Goal: Information Seeking & Learning: Find specific fact

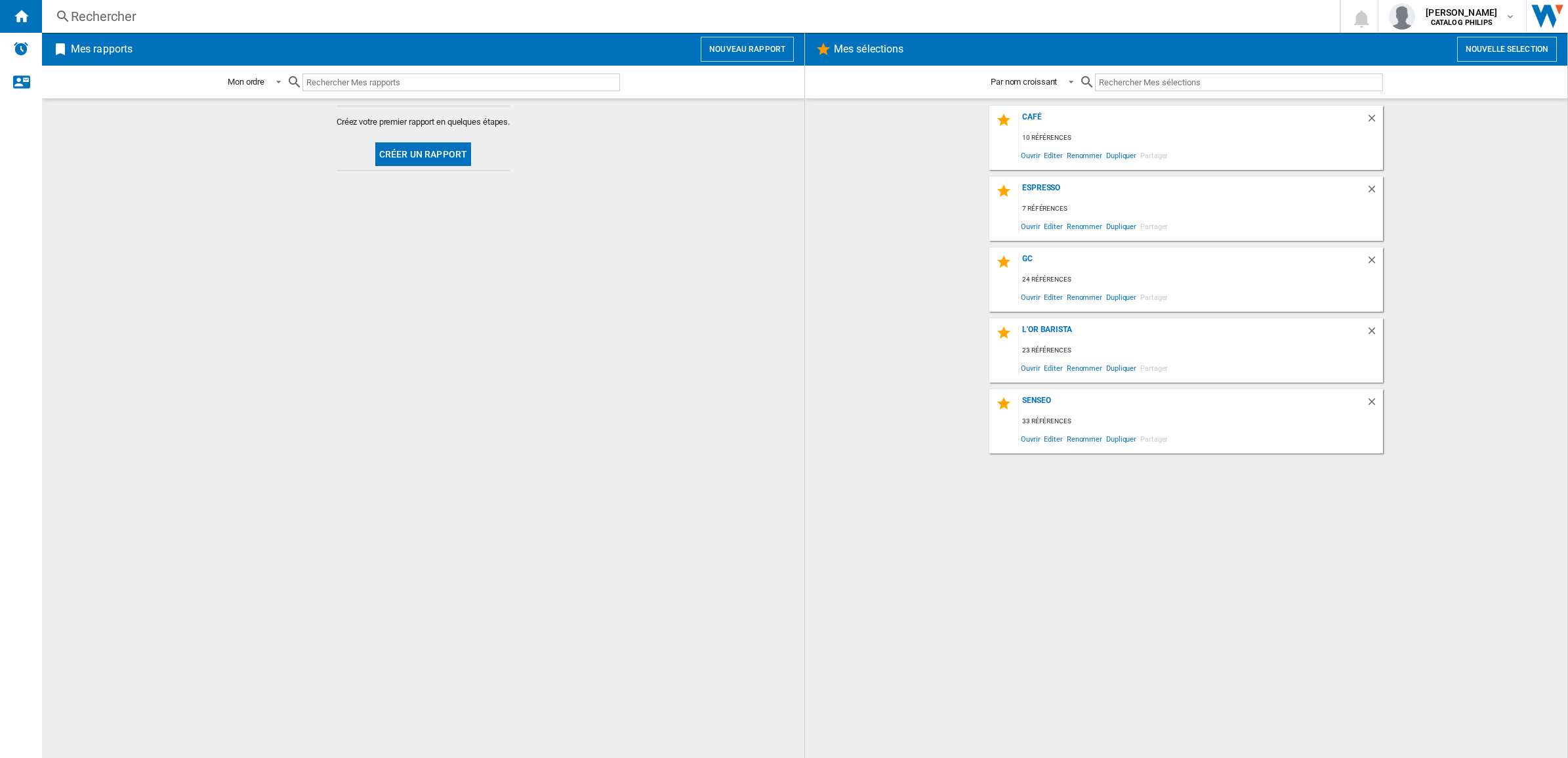
click at [404, 17] on div "Rechercher" at bounding box center [688, 16] width 1234 height 19
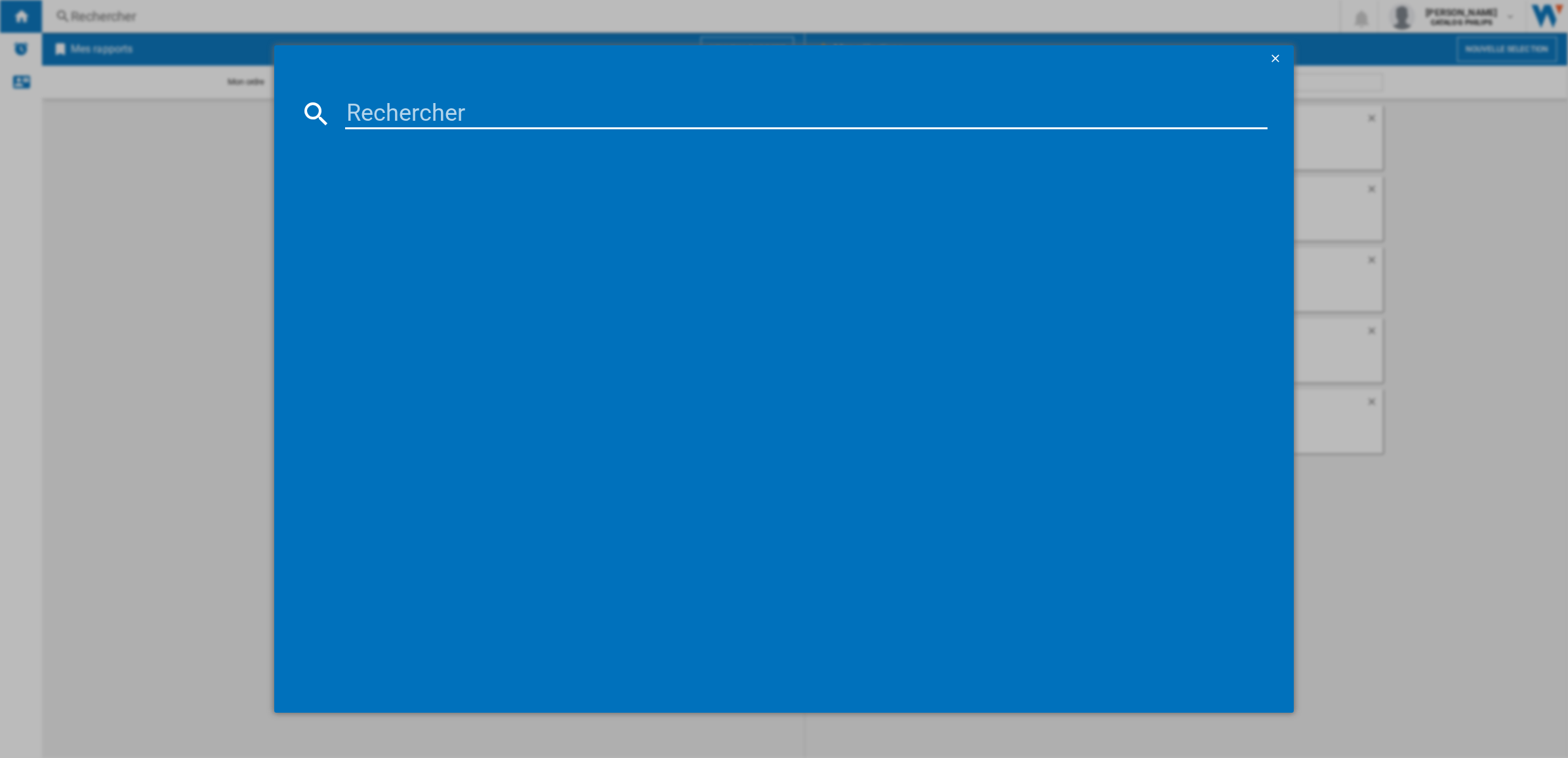
click at [710, 122] on input at bounding box center [807, 114] width 922 height 31
type input "EP233940"
click at [401, 192] on div "PHILIPS SERIES 2300 EP233940 NOIR" at bounding box center [793, 198] width 909 height 13
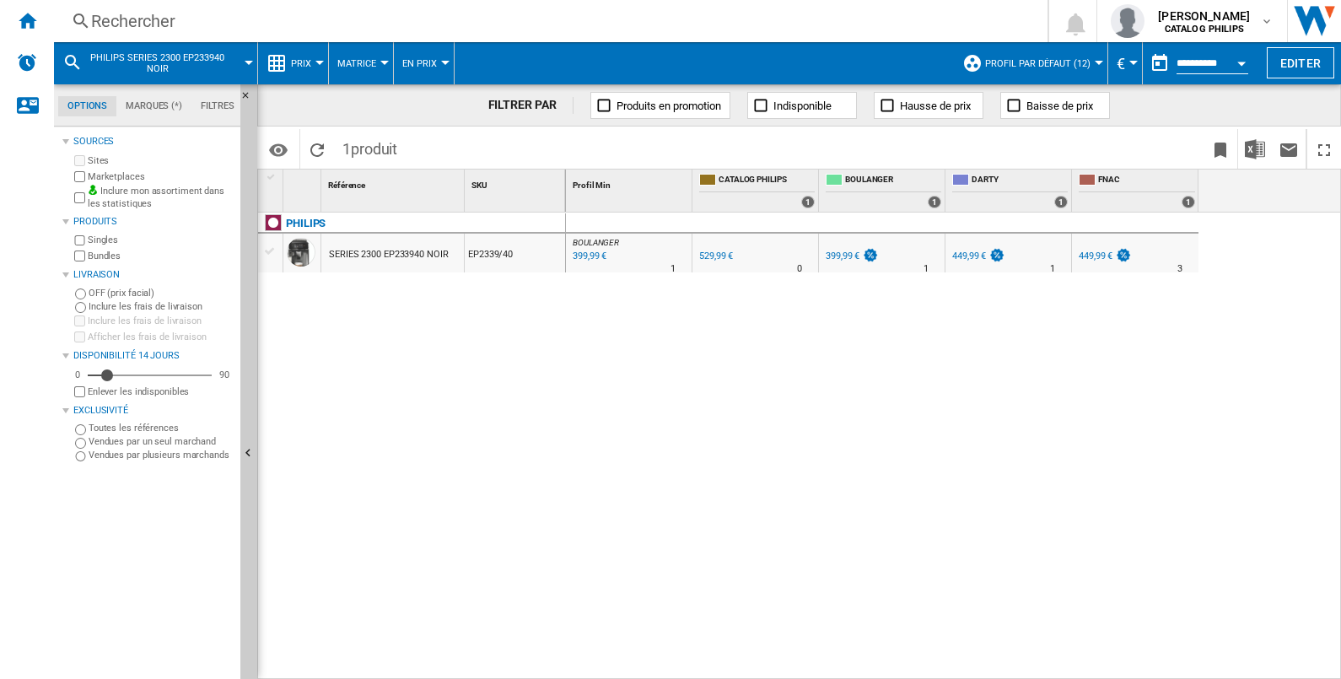
click at [853, 261] on div "399,99 €" at bounding box center [851, 256] width 56 height 17
click at [384, 22] on div "Rechercher" at bounding box center [547, 21] width 913 height 24
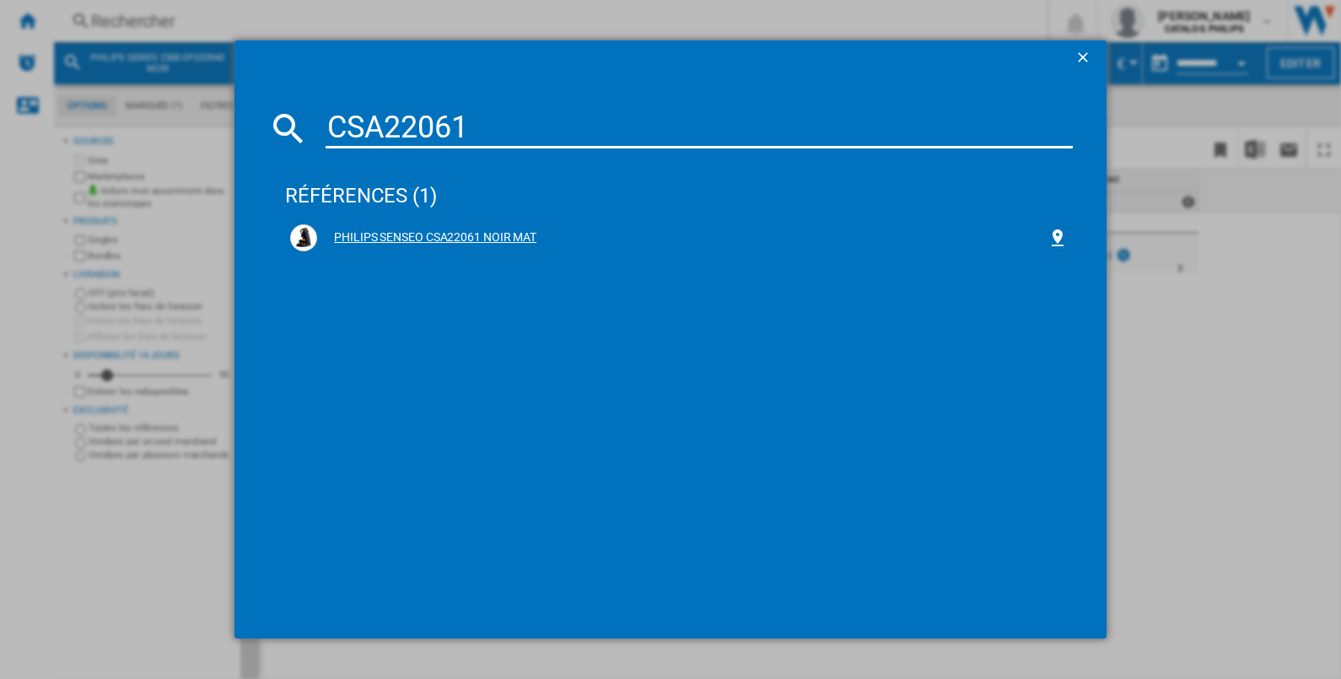
type input "CSA22061"
click at [466, 243] on div "PHILIPS SENSEO CSA22061 NOIR MAT" at bounding box center [682, 237] width 730 height 17
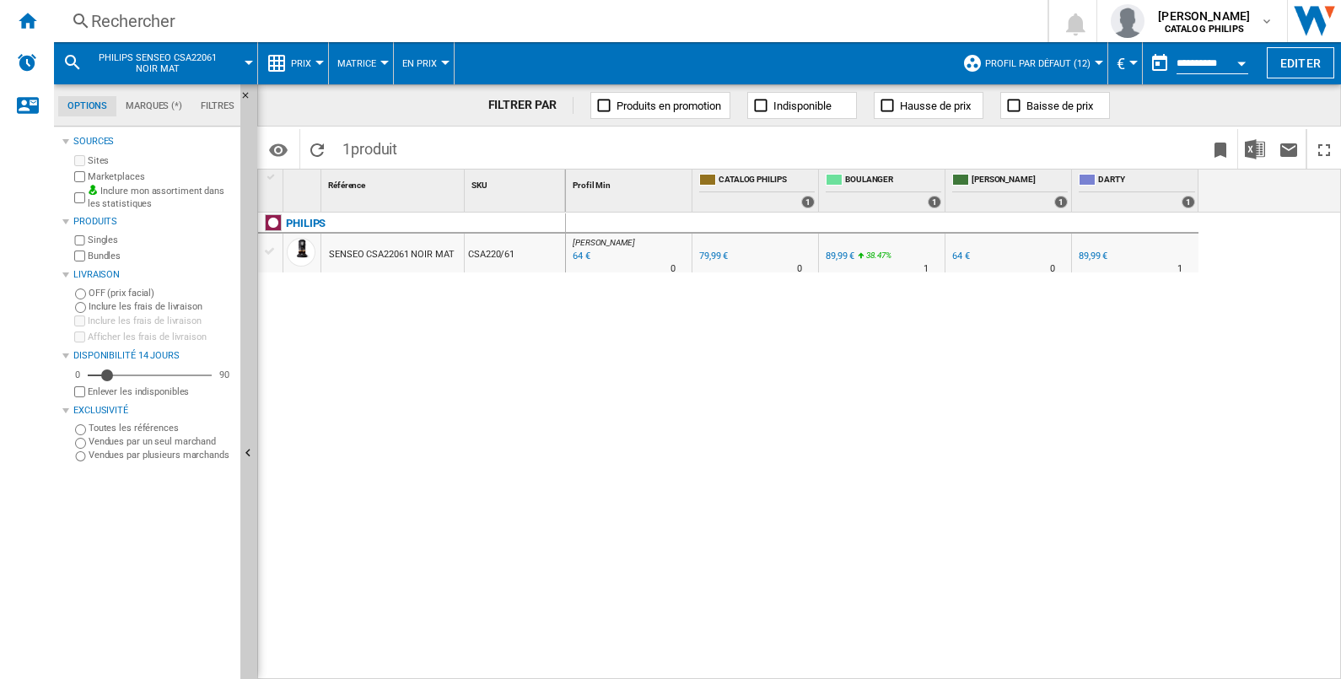
click at [504, 27] on div "Rechercher" at bounding box center [547, 21] width 913 height 24
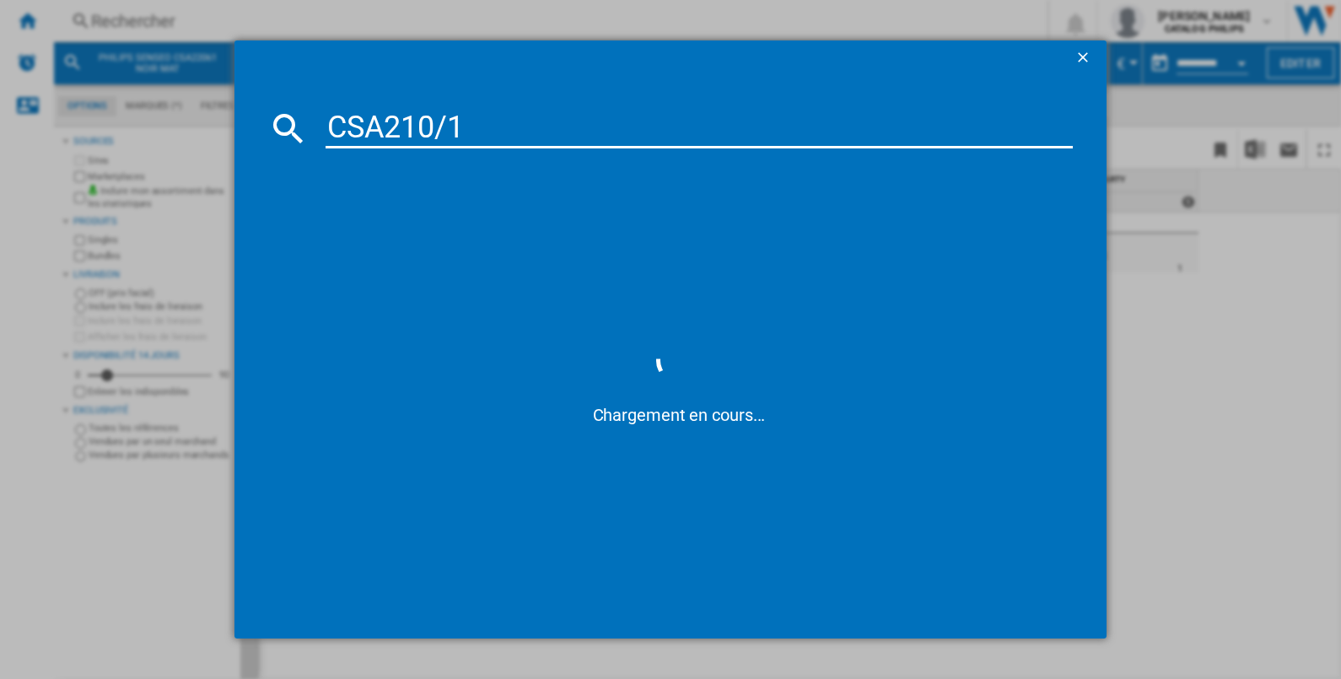
type input "CSA210/11"
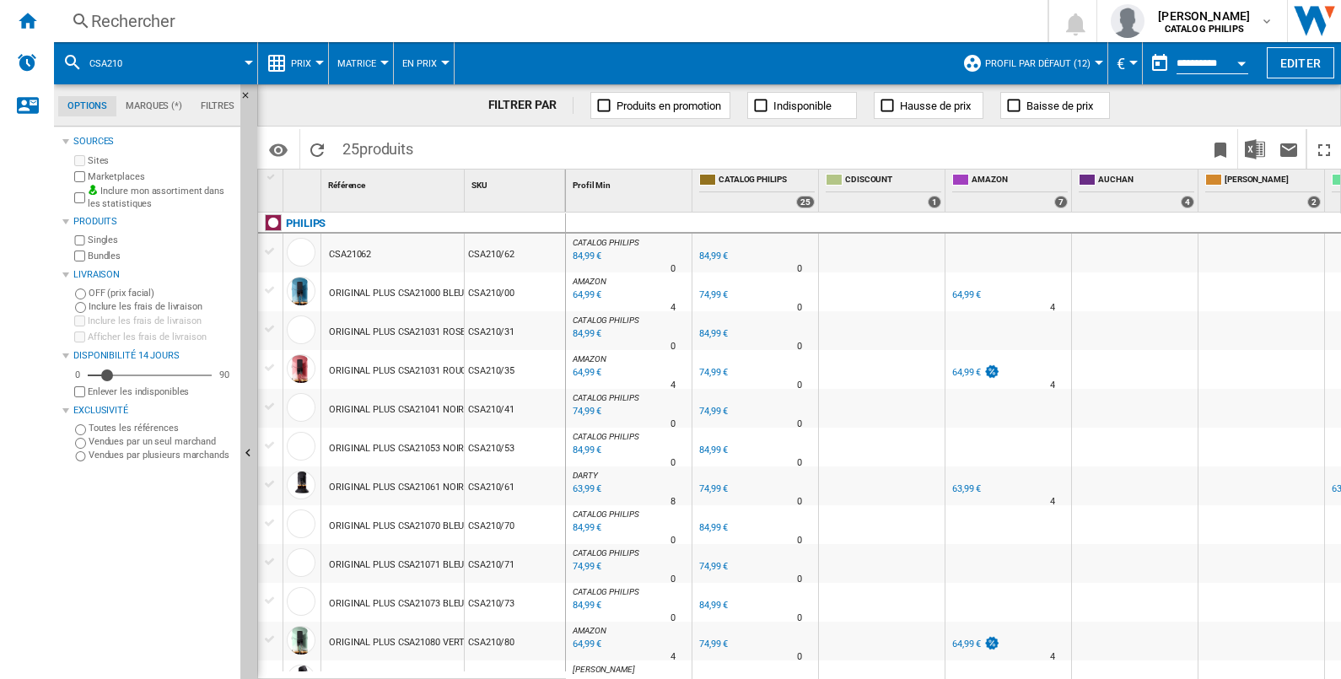
click at [380, 21] on div "Rechercher" at bounding box center [547, 21] width 913 height 24
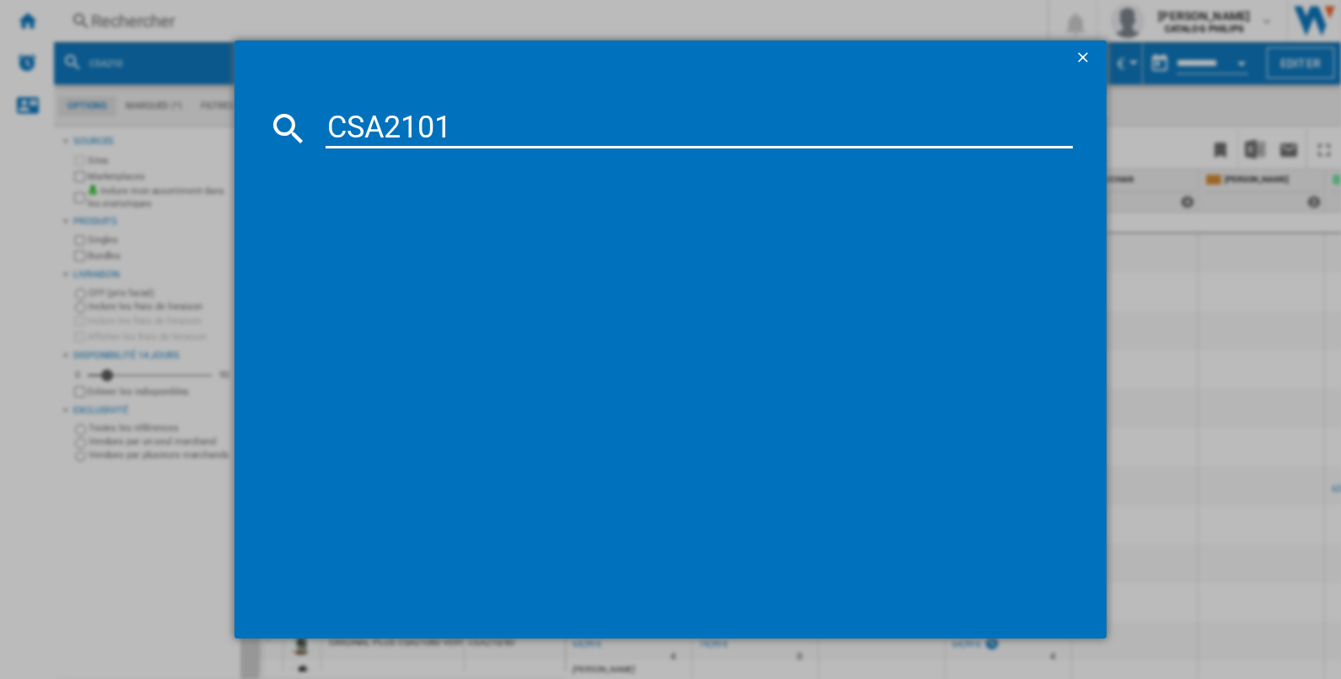
type input "CSA21011"
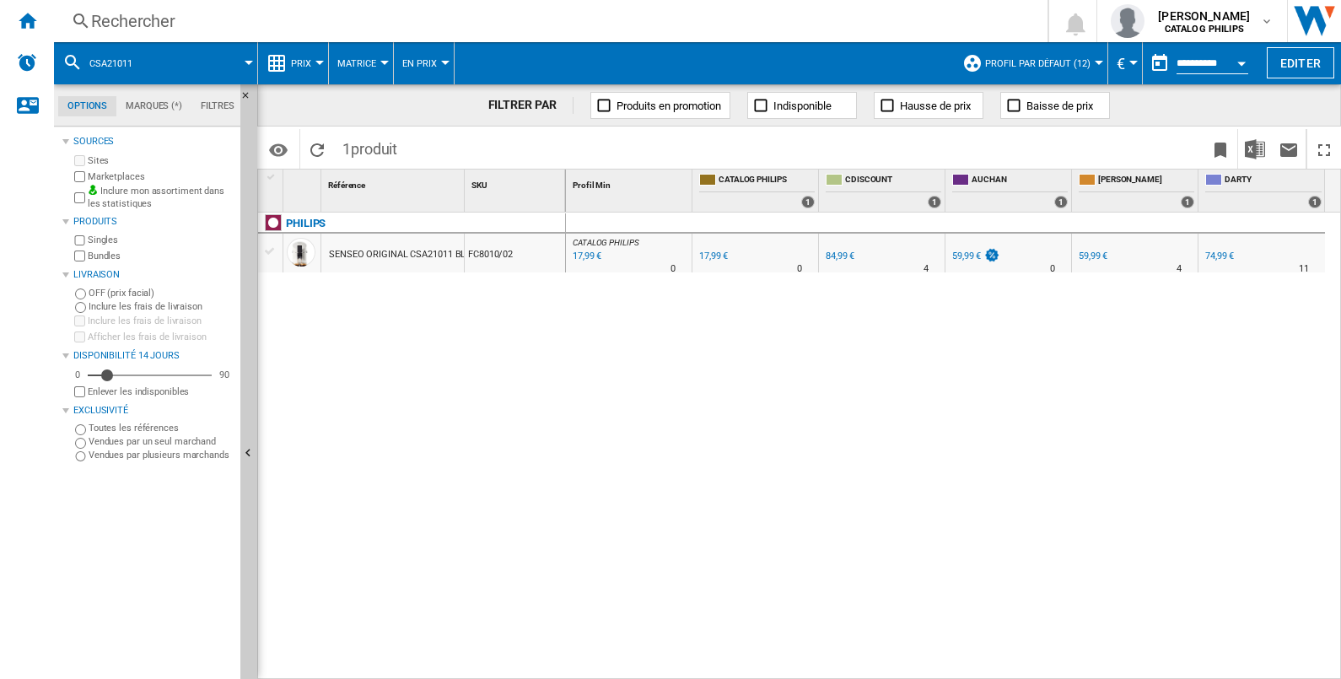
click at [706, 258] on div "17,99 €" at bounding box center [713, 256] width 29 height 11
click at [586, 253] on div "17,99 €" at bounding box center [585, 256] width 31 height 17
click at [354, 56] on button "Matrice" at bounding box center [360, 63] width 47 height 42
click at [281, 73] on md-backdrop at bounding box center [670, 339] width 1341 height 679
click at [295, 63] on span "Prix" at bounding box center [301, 63] width 20 height 11
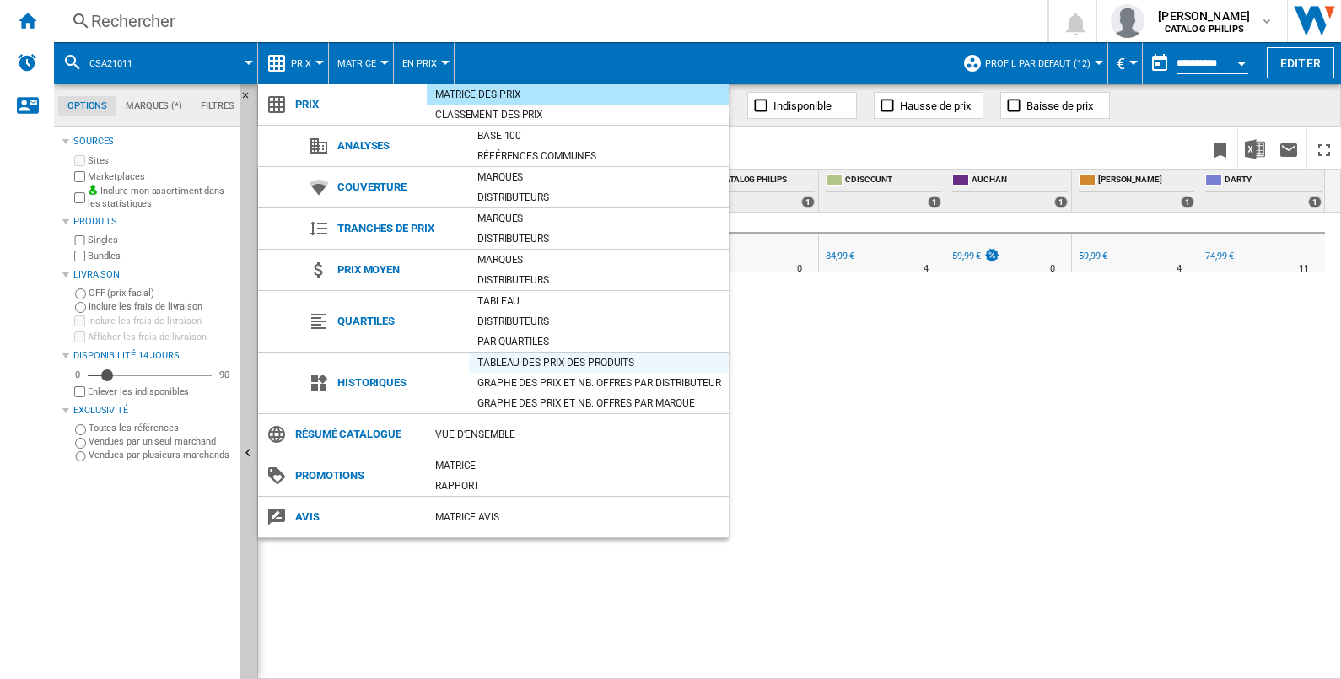
click at [521, 369] on div "Tableau des prix des produits" at bounding box center [599, 362] width 260 height 17
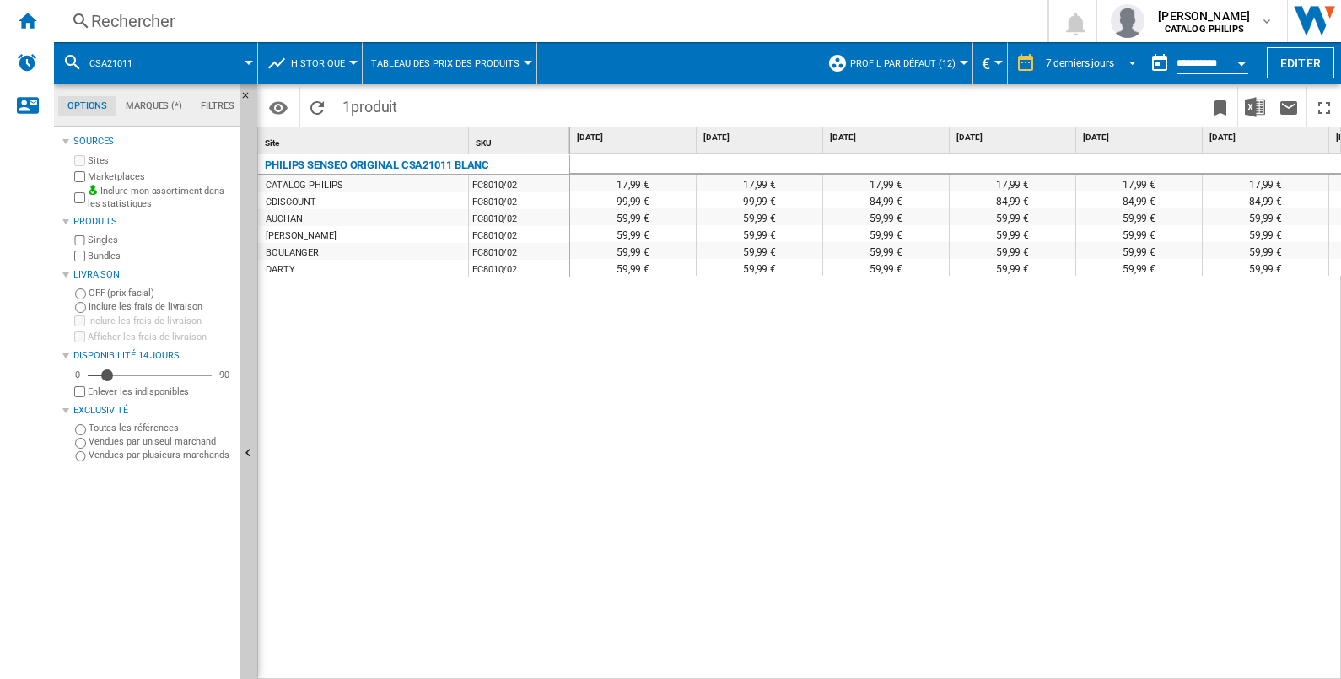
click at [1109, 57] on span "7 derniers jours" at bounding box center [1080, 64] width 68 height 14
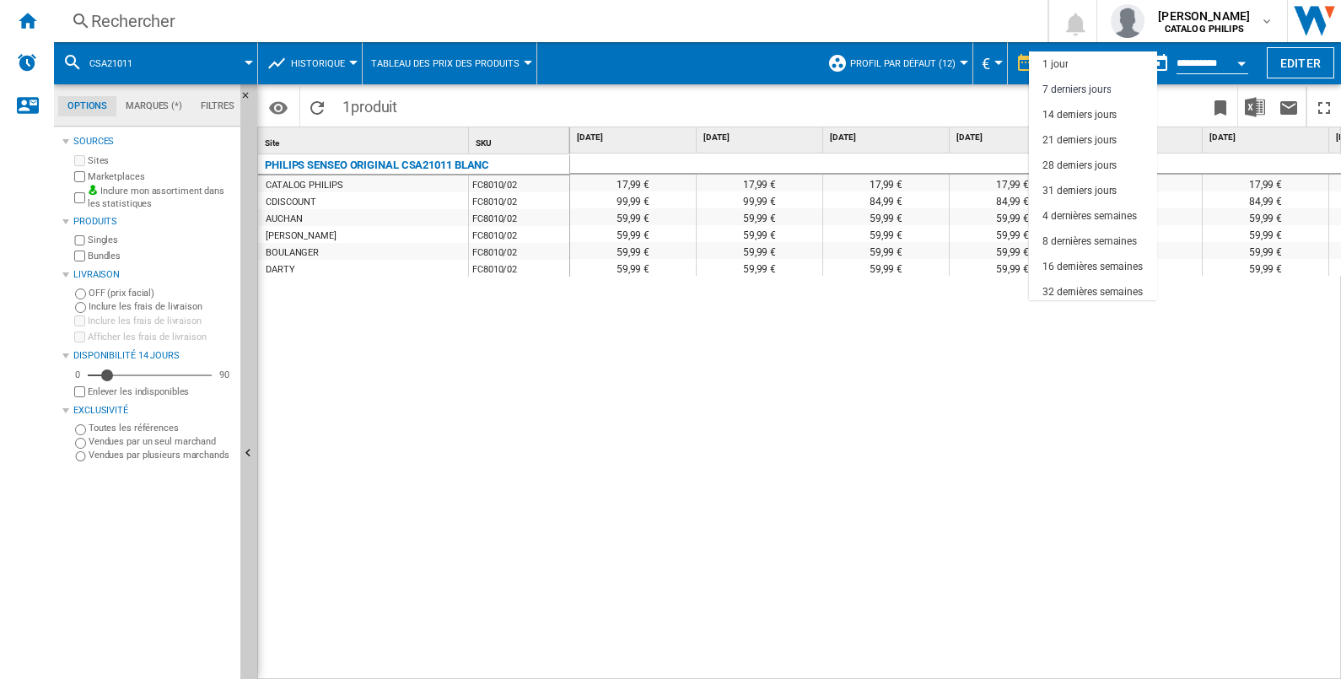
scroll to position [24, 0]
click at [1101, 90] on div "14 derniers jours" at bounding box center [1080, 91] width 74 height 14
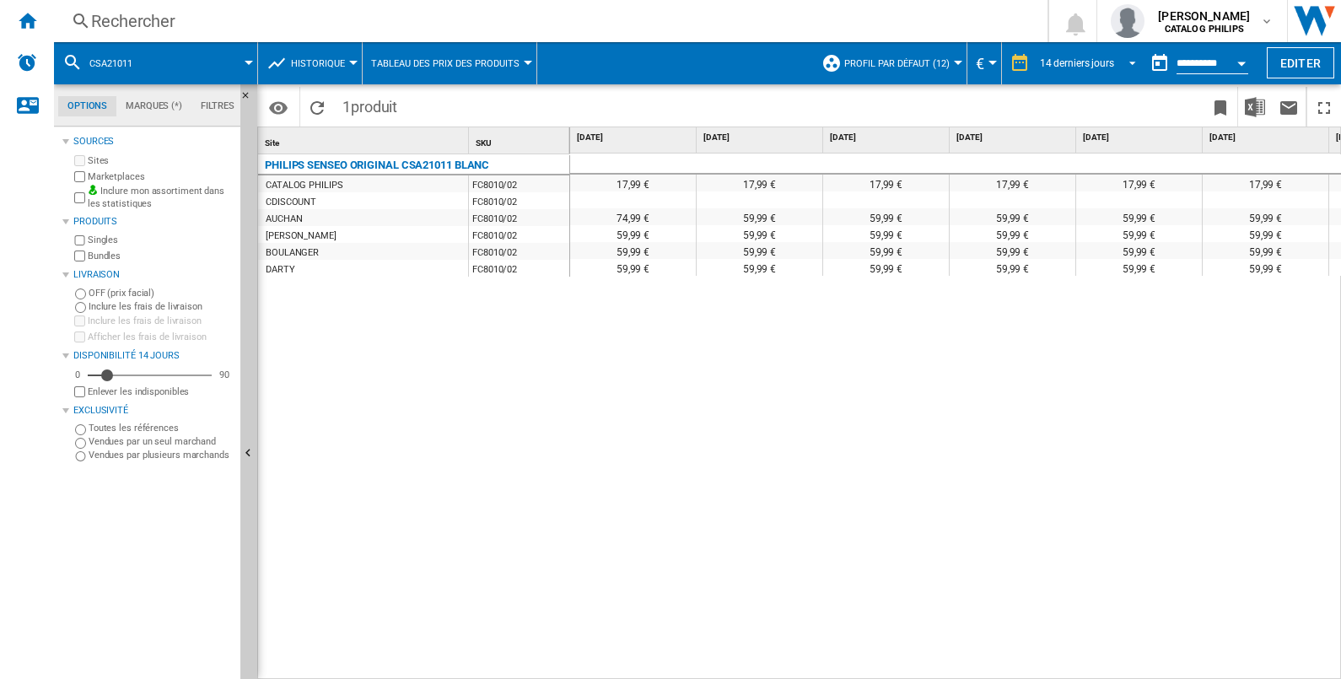
click at [1125, 62] on span "REPORTS.WIZARD.STEPS.REPORT.STEPS.REPORT_OPTIONS.PERIOD: 14 derniers jours" at bounding box center [1128, 61] width 20 height 15
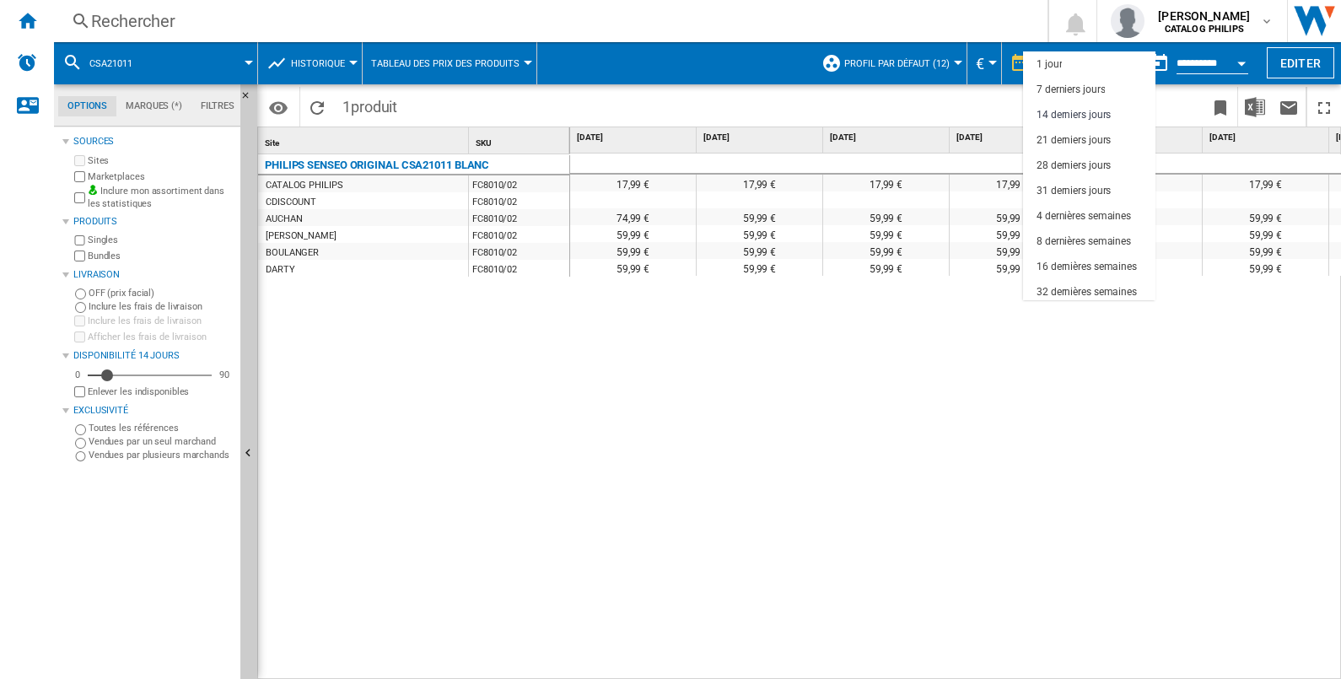
scroll to position [50, 0]
click at [1109, 112] on div "28 derniers jours" at bounding box center [1074, 116] width 74 height 14
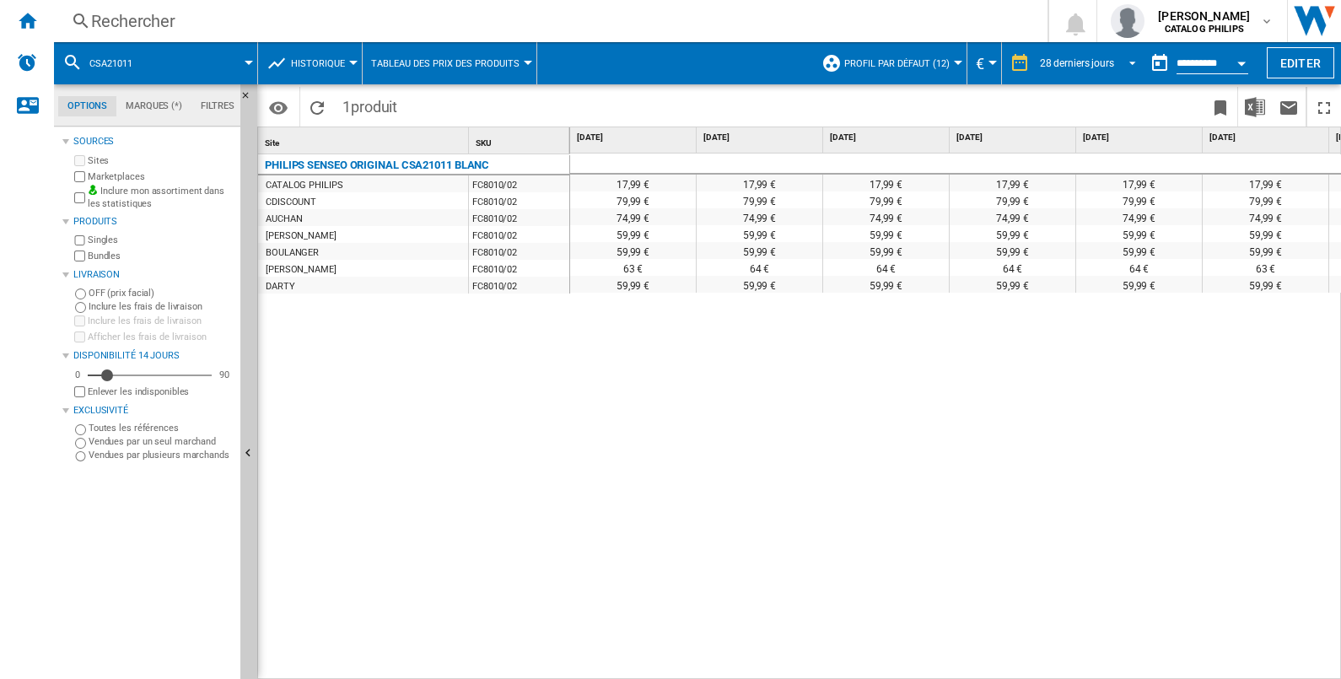
click at [1075, 57] on span "28 derniers jours" at bounding box center [1077, 64] width 74 height 14
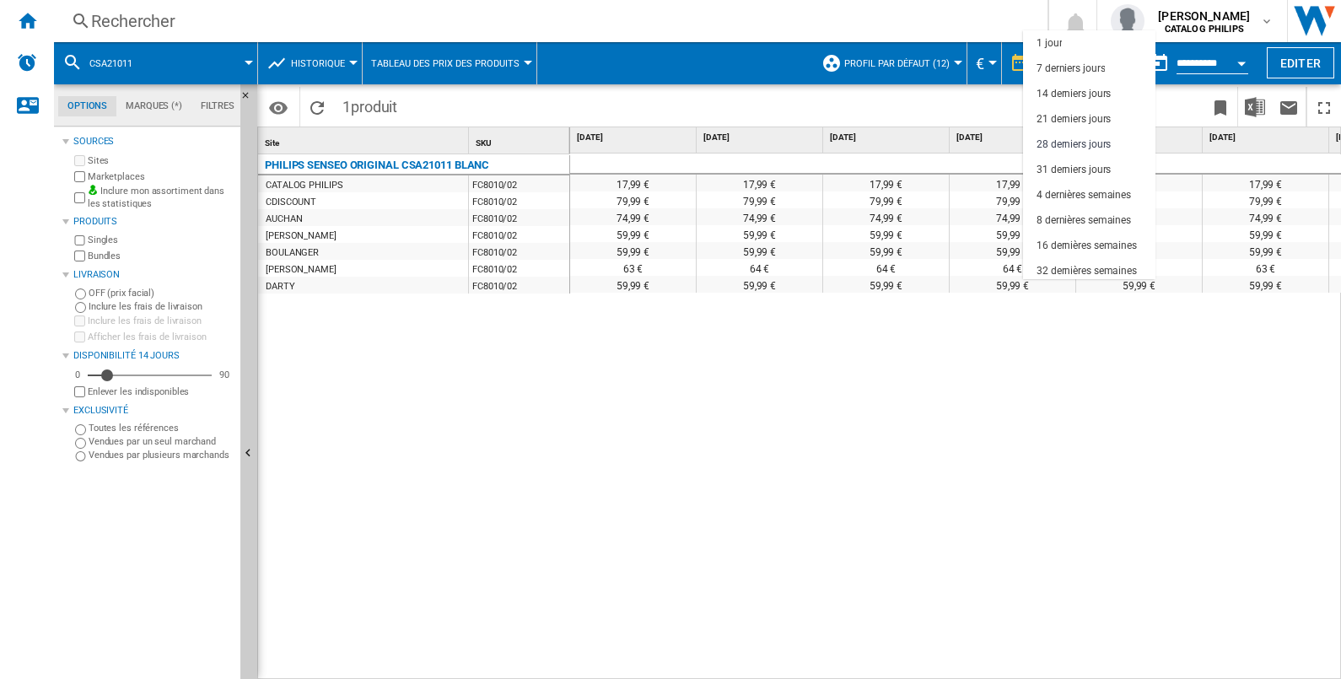
scroll to position [80, 0]
click at [628, 427] on md-backdrop at bounding box center [670, 339] width 1341 height 679
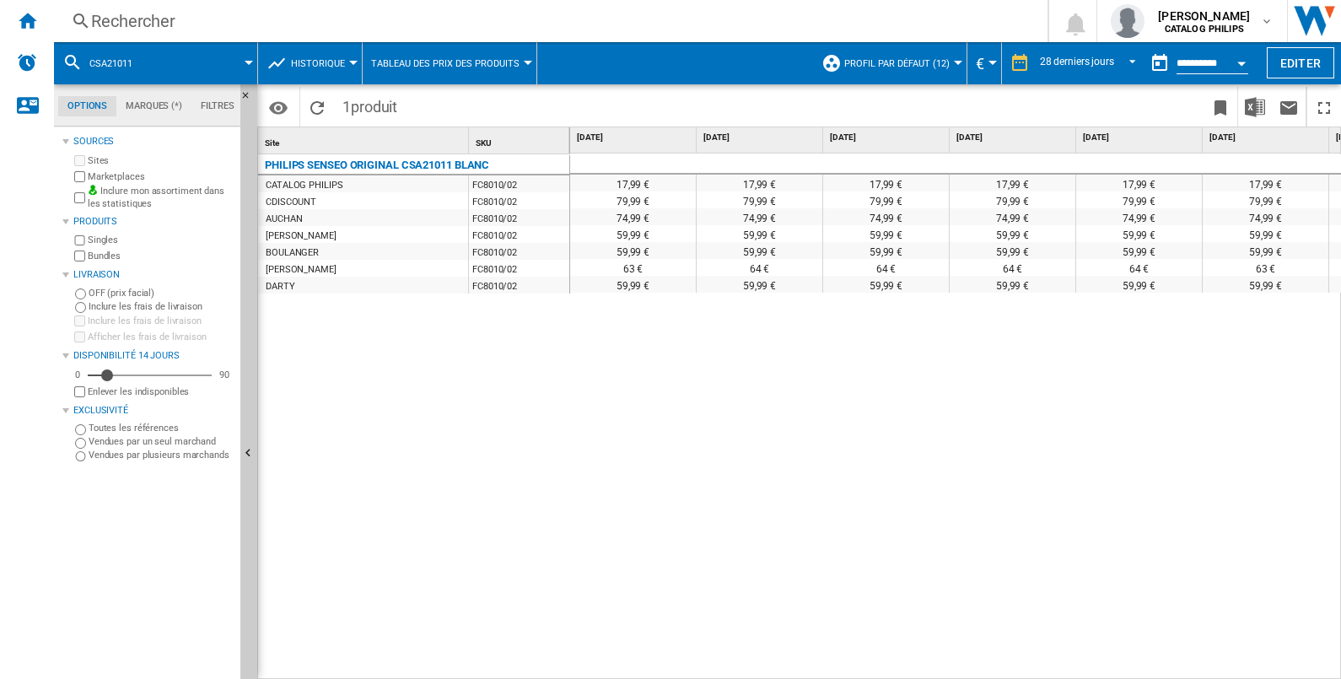
click at [254, 17] on div "Rechercher" at bounding box center [547, 21] width 913 height 24
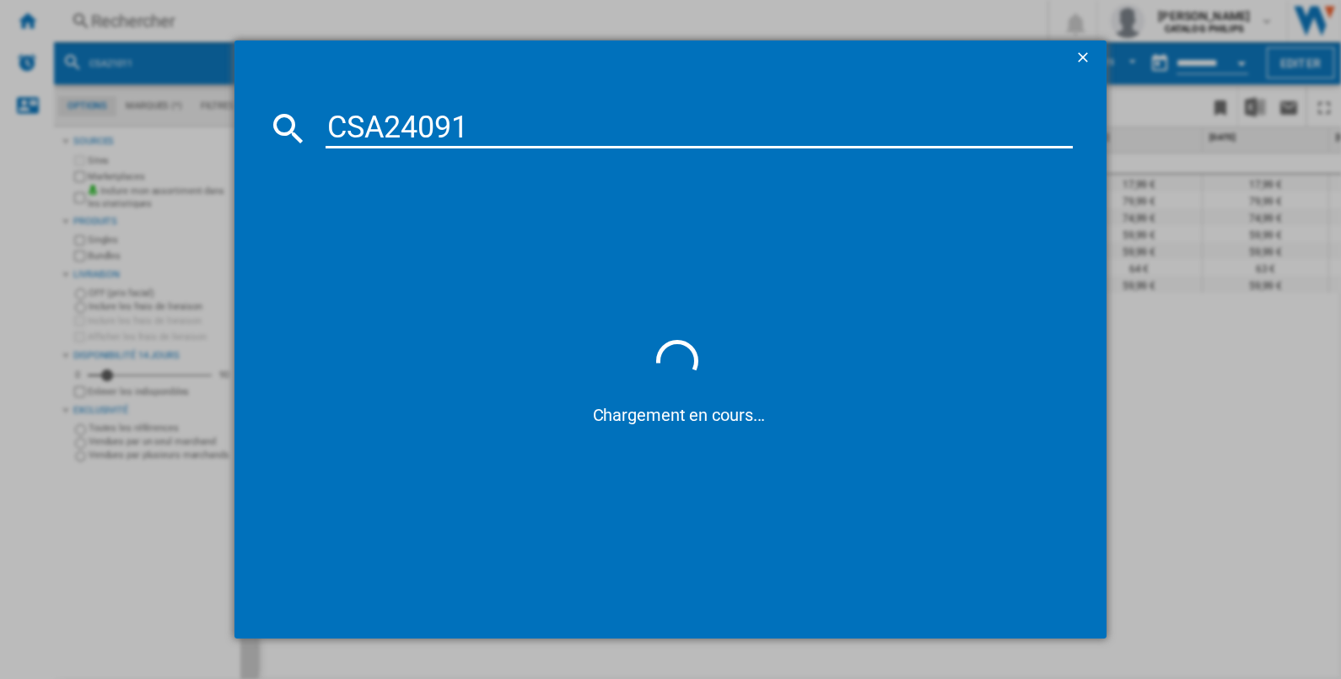
type input "CSA24091"
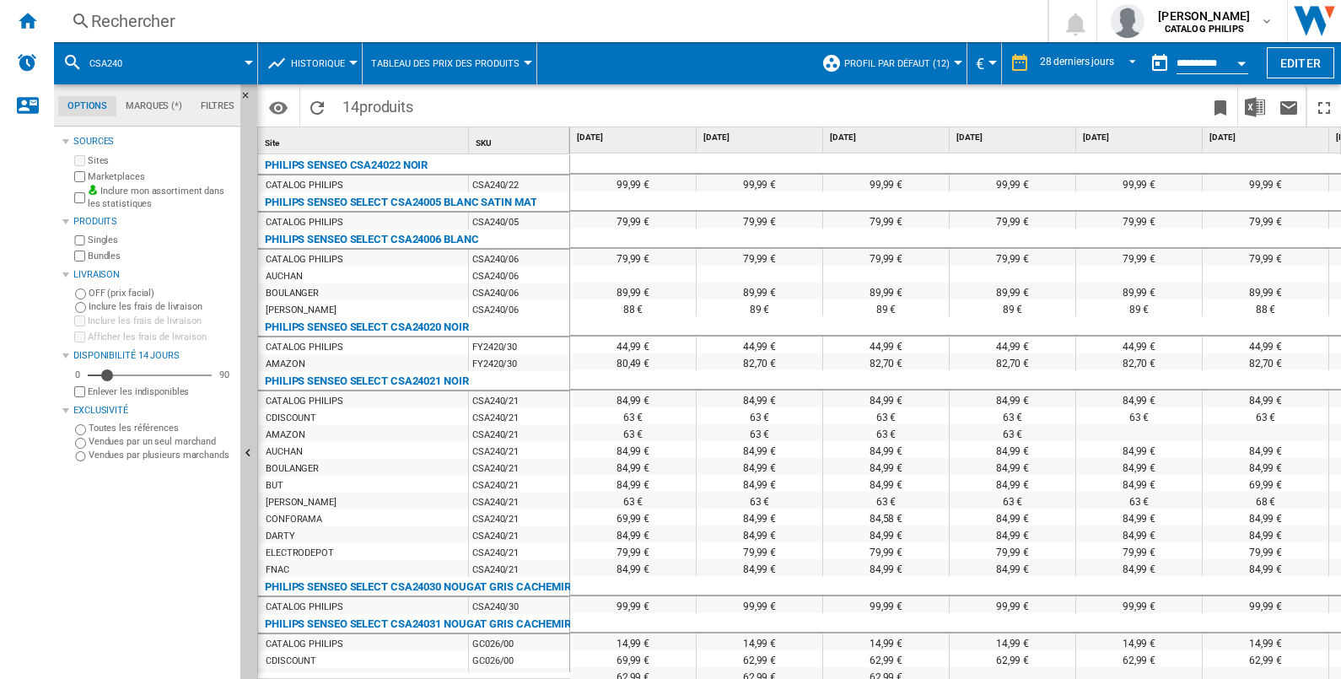
click at [337, 21] on div "Rechercher" at bounding box center [547, 21] width 913 height 24
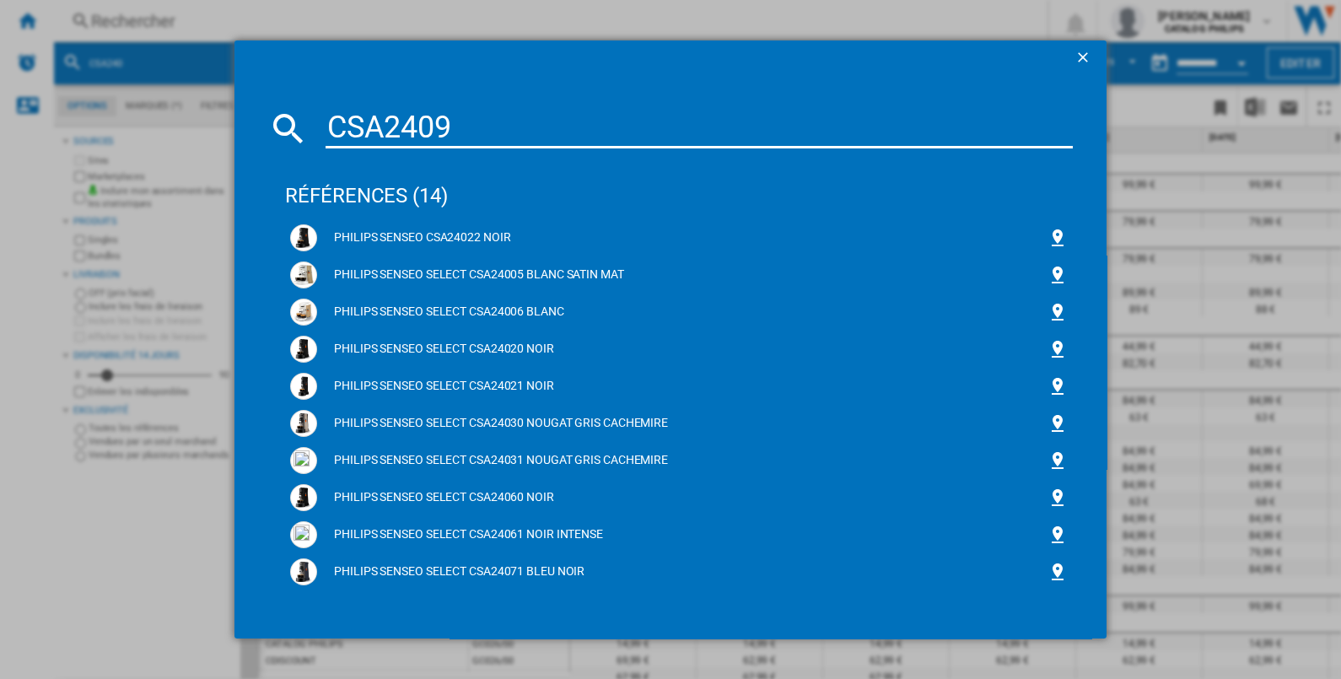
type input "CSA24091"
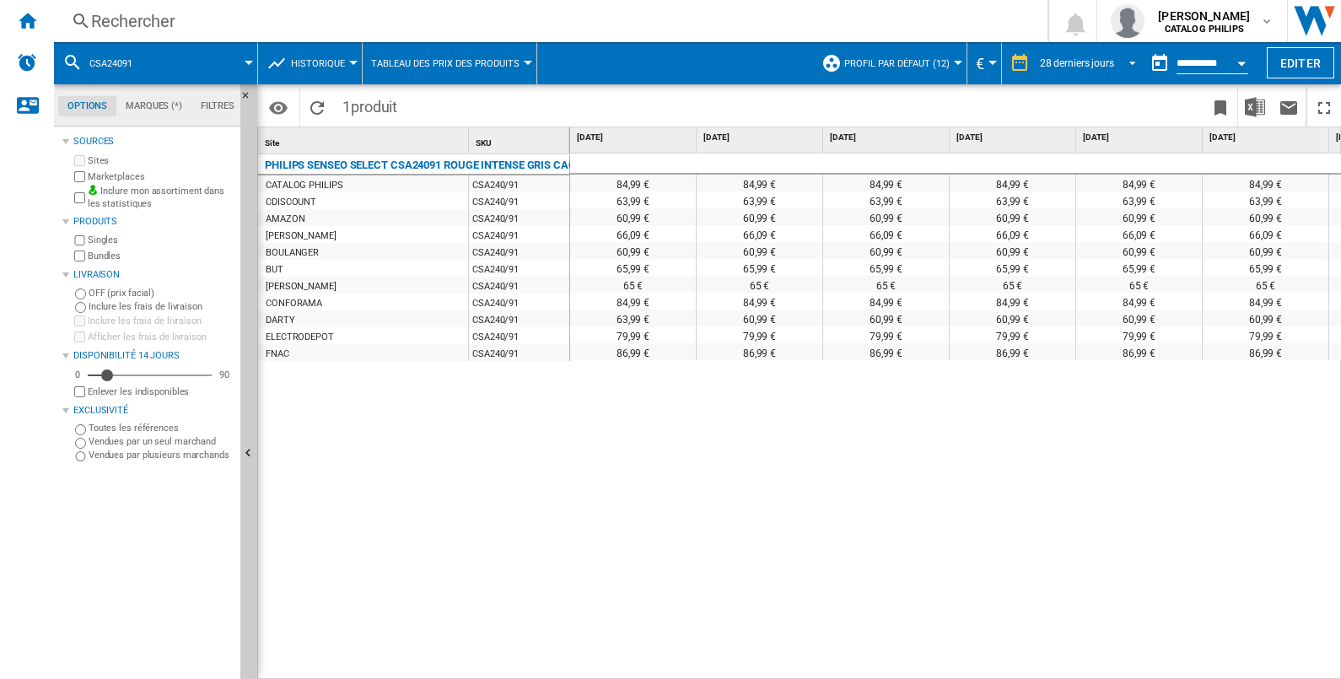
click at [1125, 63] on span "REPORTS.WIZARD.STEPS.REPORT.STEPS.REPORT_OPTIONS.PERIOD: 28 derniers jours" at bounding box center [1128, 61] width 20 height 15
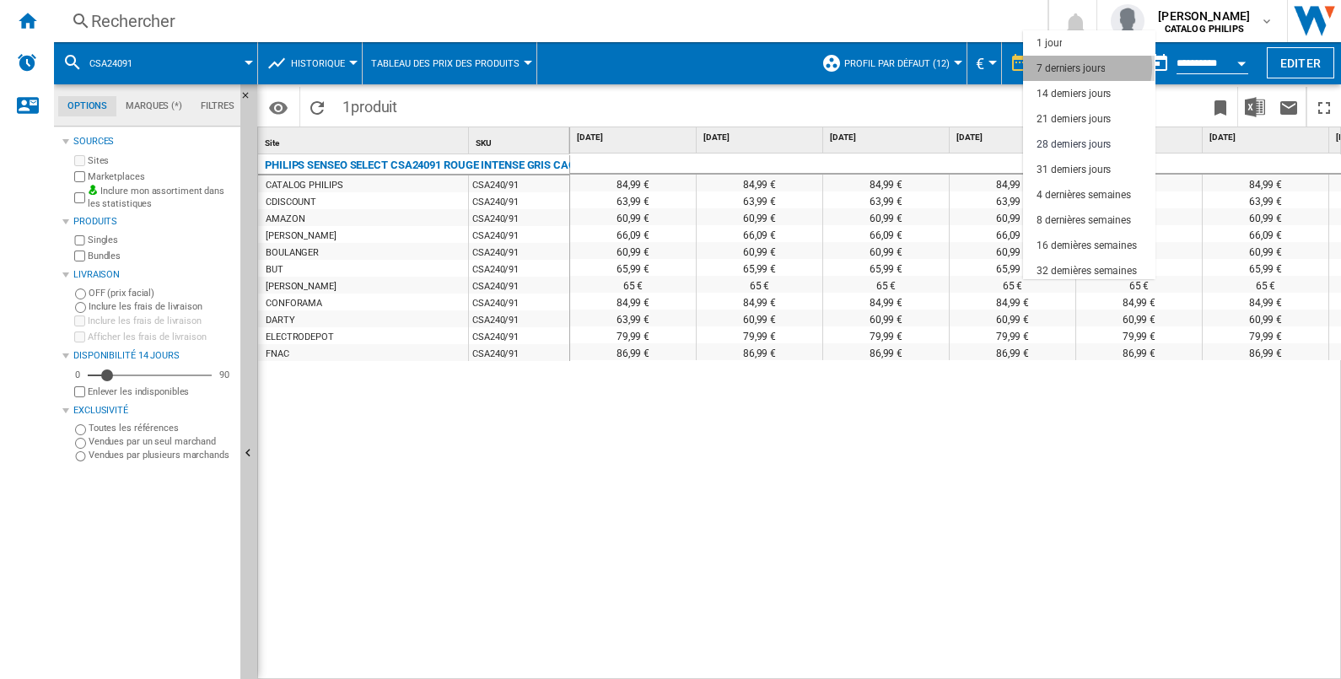
click at [1086, 67] on div "7 derniers jours" at bounding box center [1071, 69] width 68 height 14
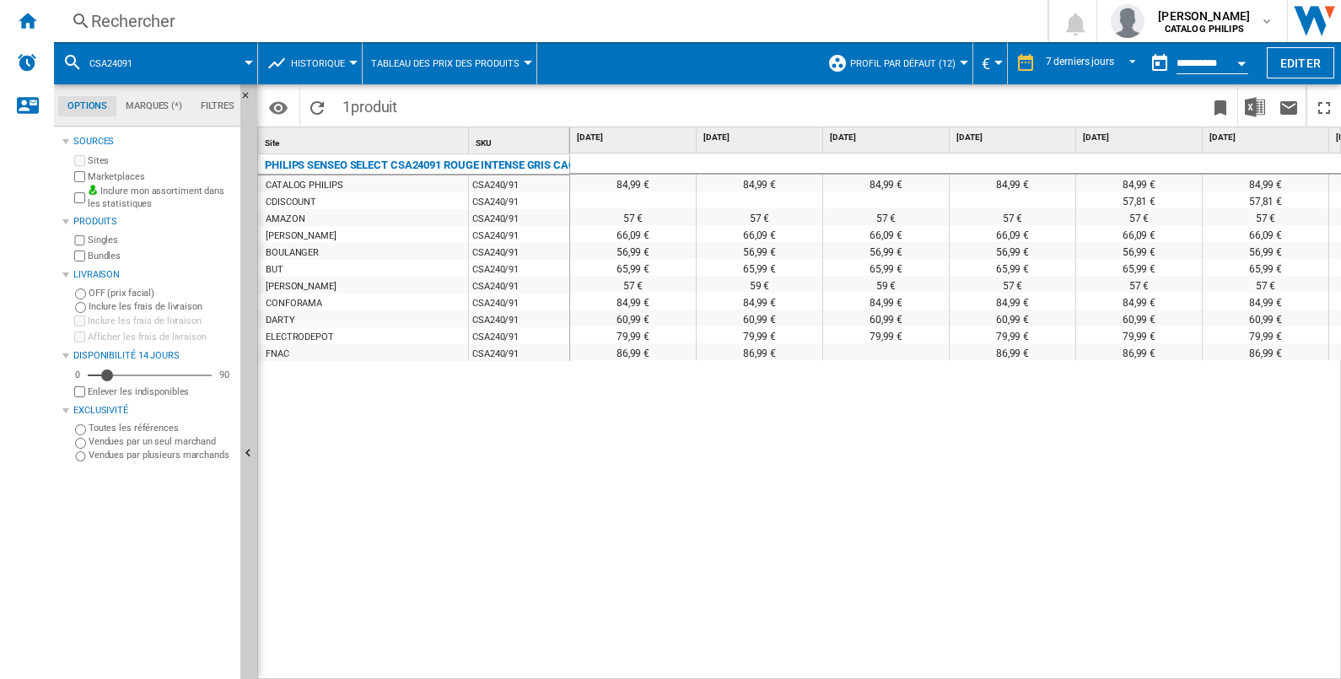
click at [953, 417] on div "84,99 € 84,99 € 84,99 € 84,99 € 84,99 € 84,99 € 84,99 € 84,99 € 57,81 € 57,81 €…" at bounding box center [956, 417] width 772 height 527
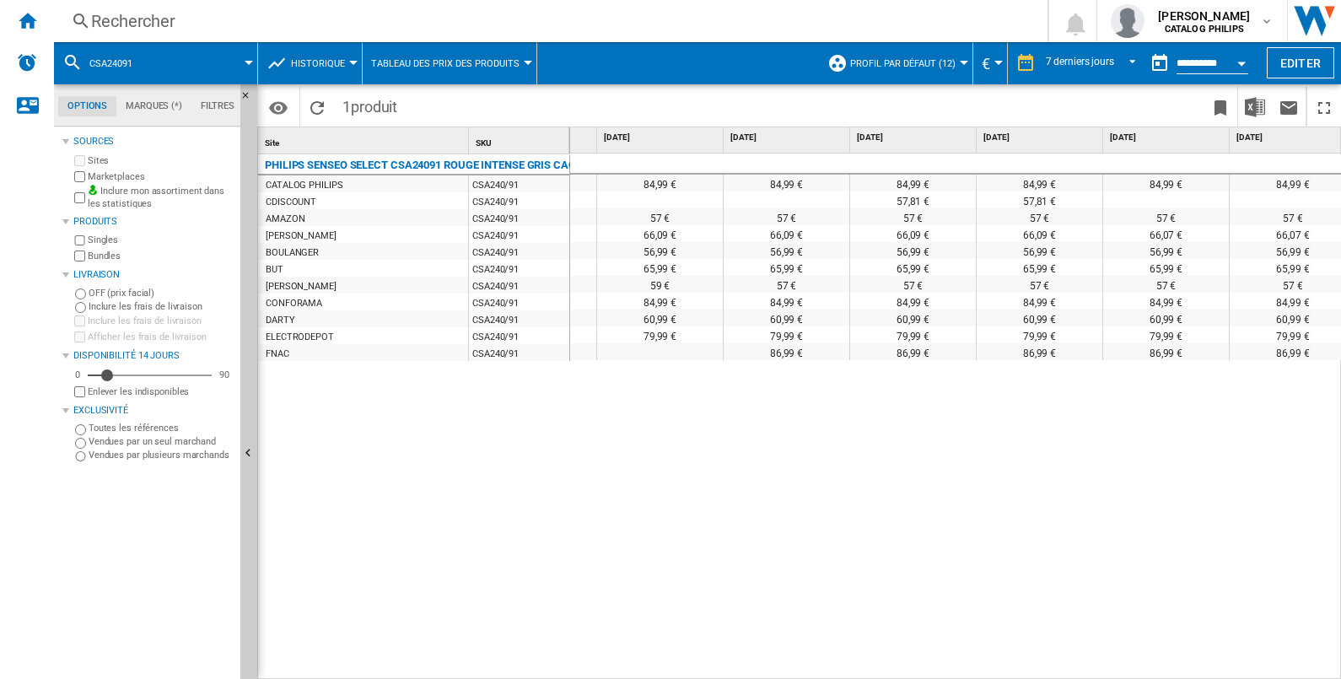
scroll to position [0, 240]
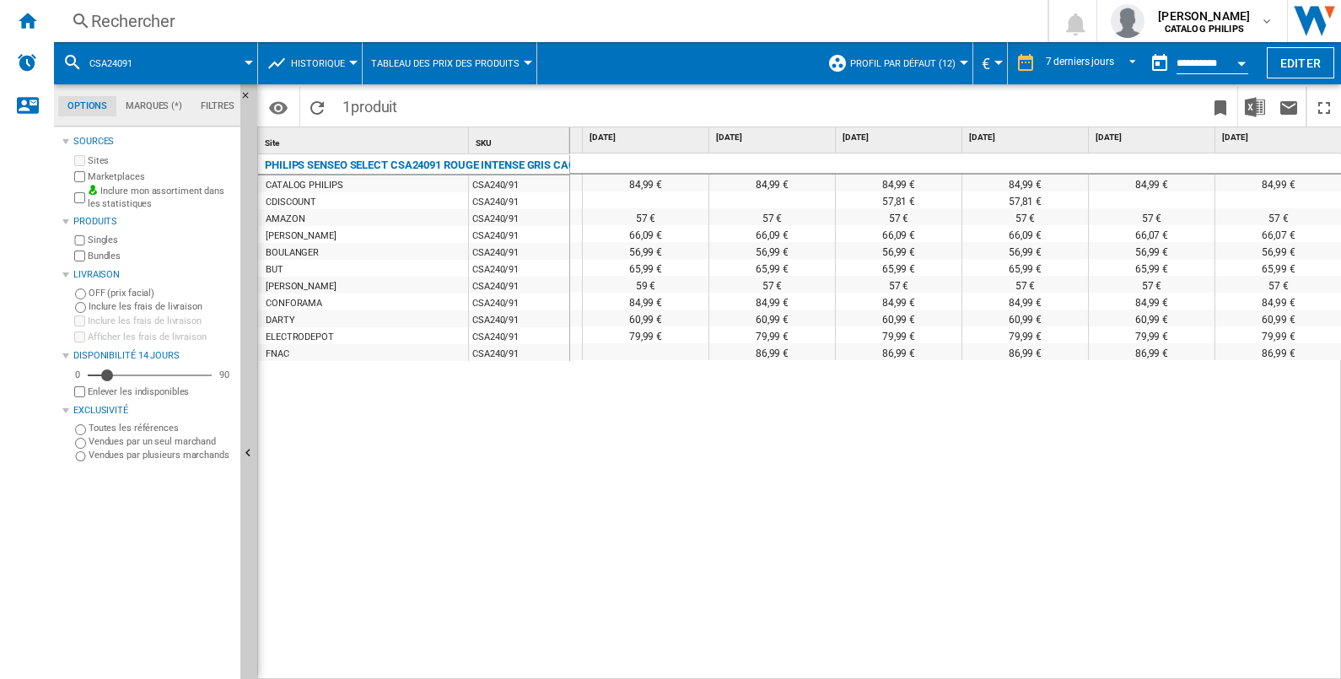
click at [155, 17] on div "Rechercher" at bounding box center [547, 21] width 913 height 24
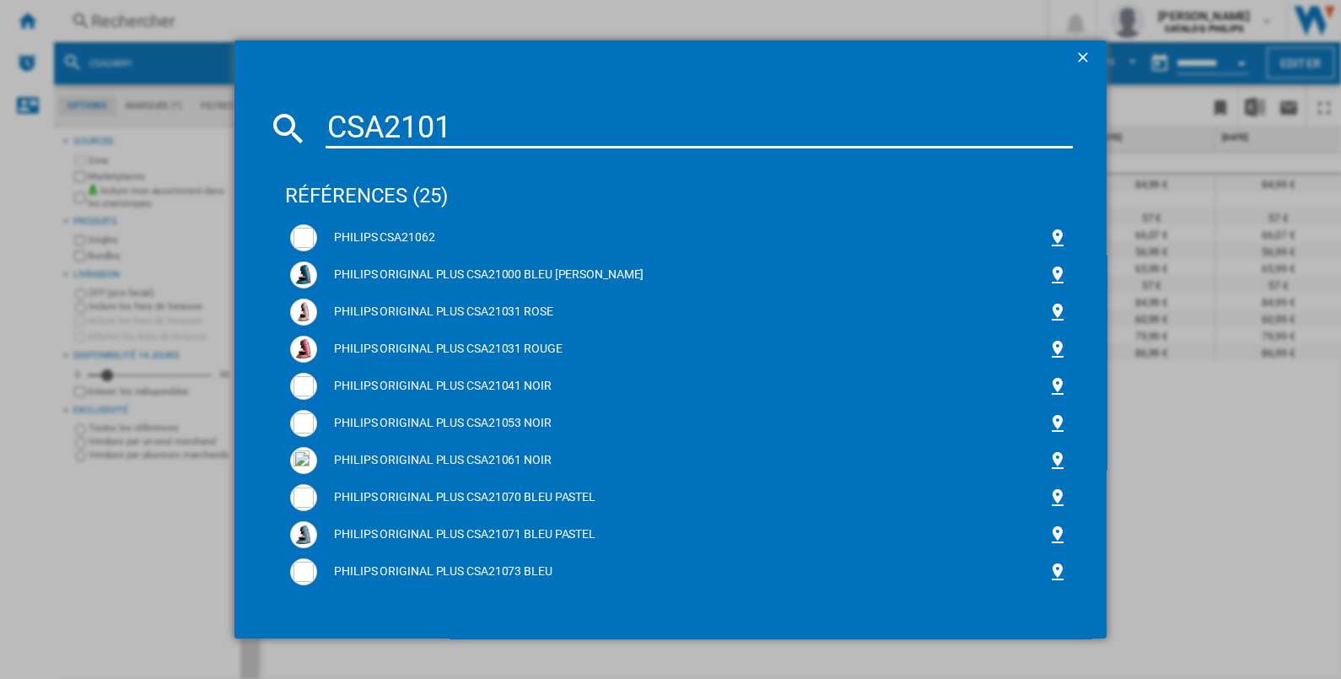
type input "CSA21011"
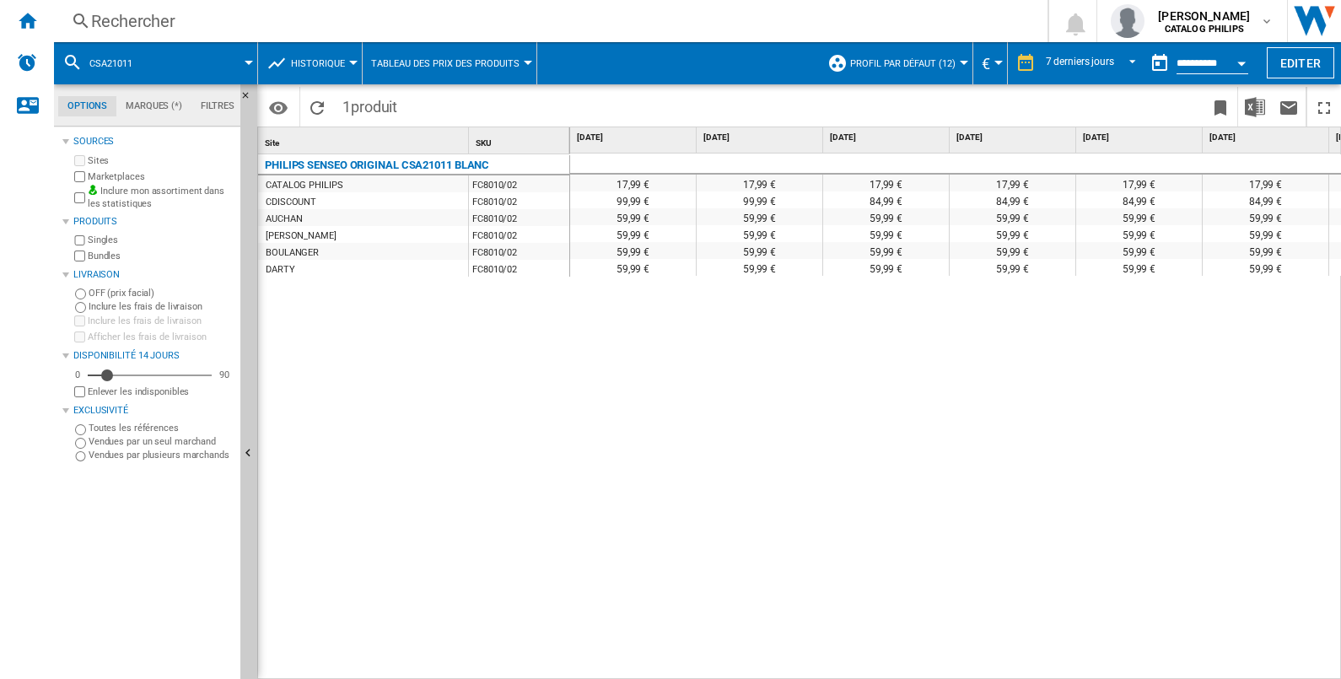
click at [316, 14] on div "Rechercher" at bounding box center [547, 21] width 913 height 24
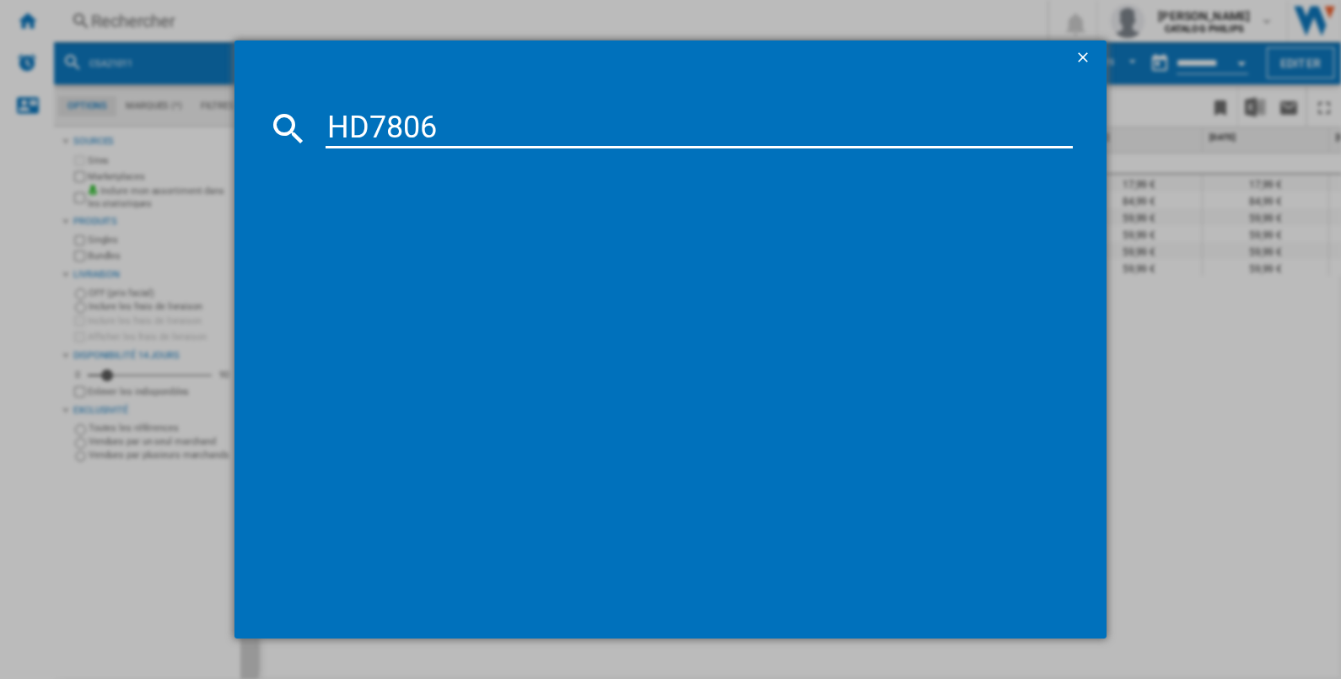
type input "HD7806"
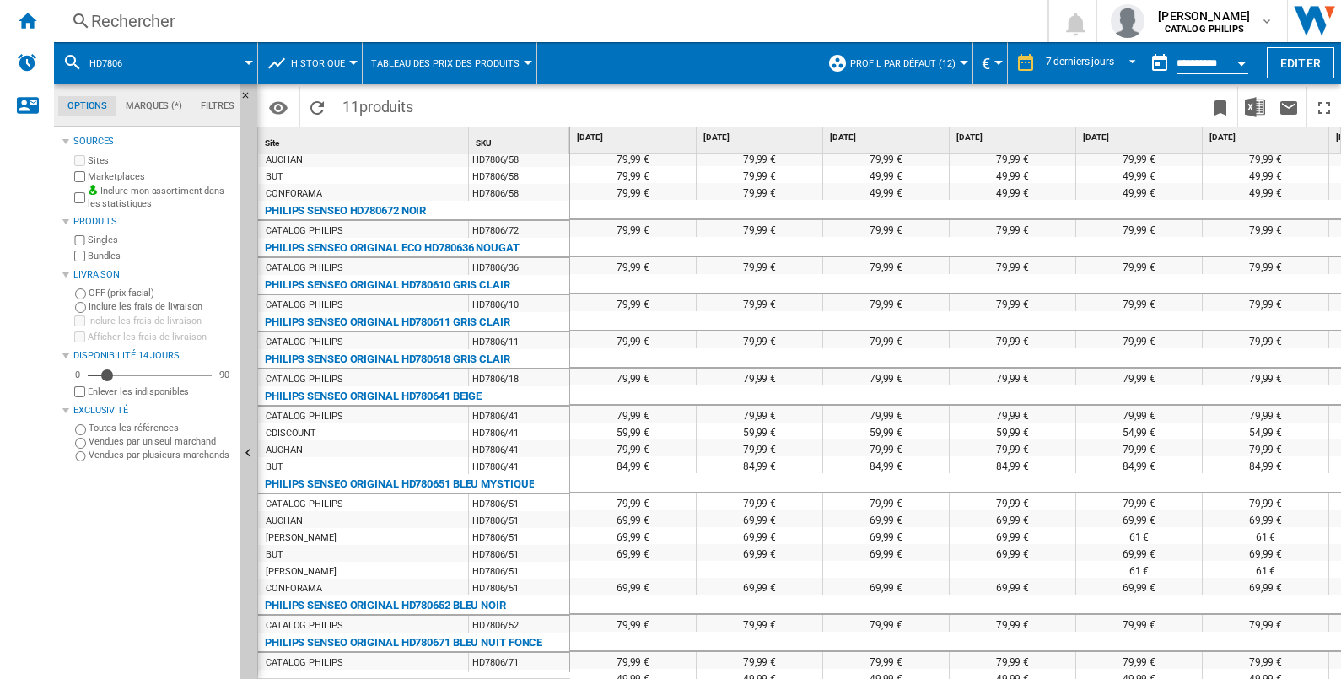
scroll to position [32, 0]
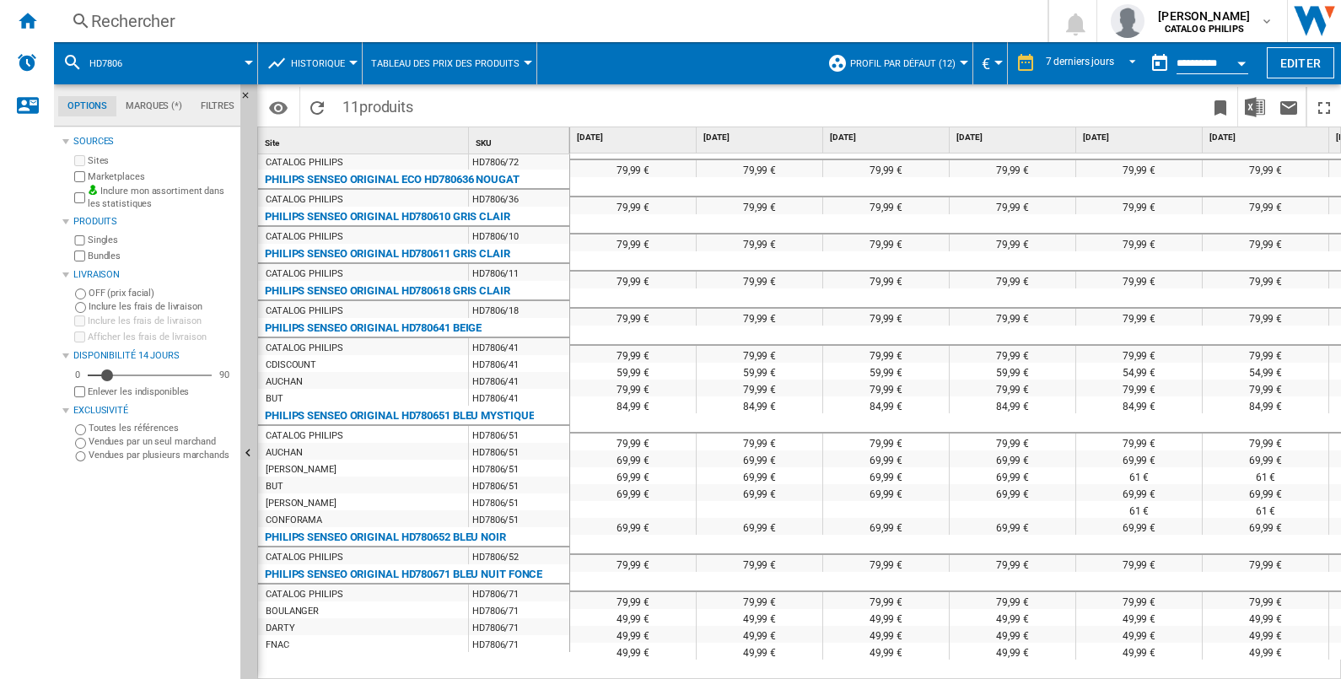
click at [234, 19] on div "Rechercher" at bounding box center [547, 21] width 913 height 24
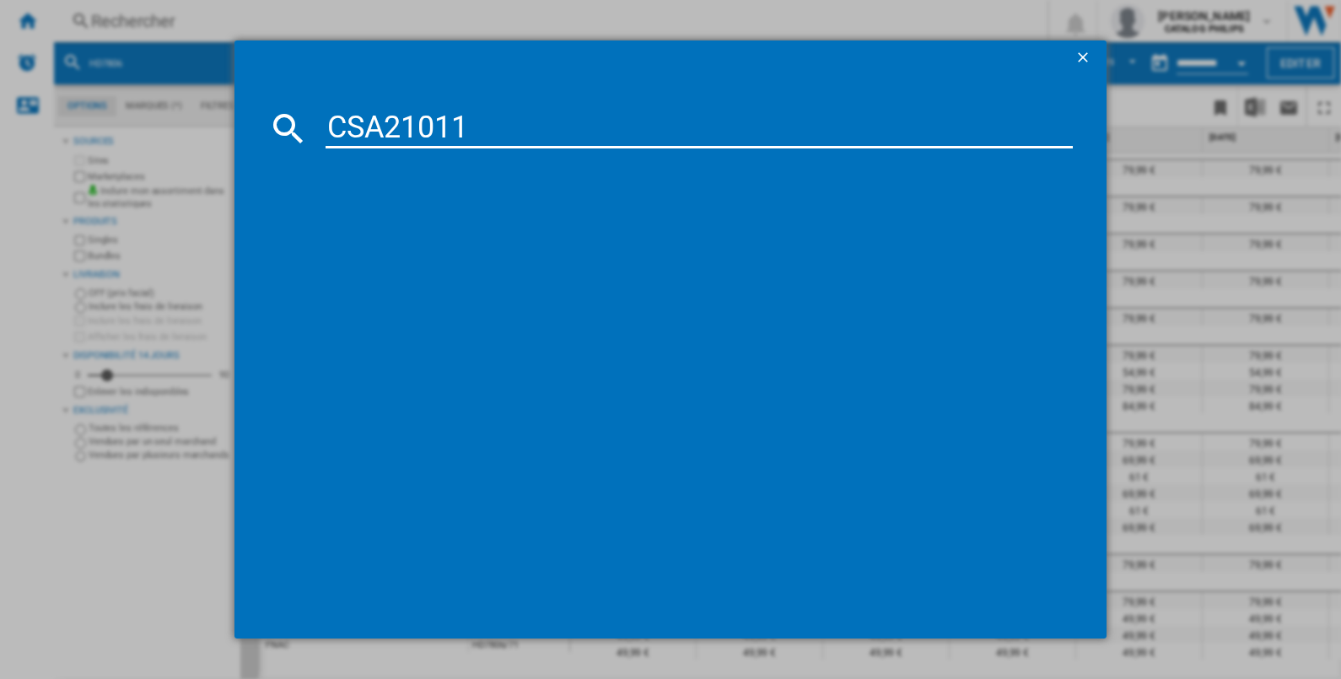
type input "CSA21011"
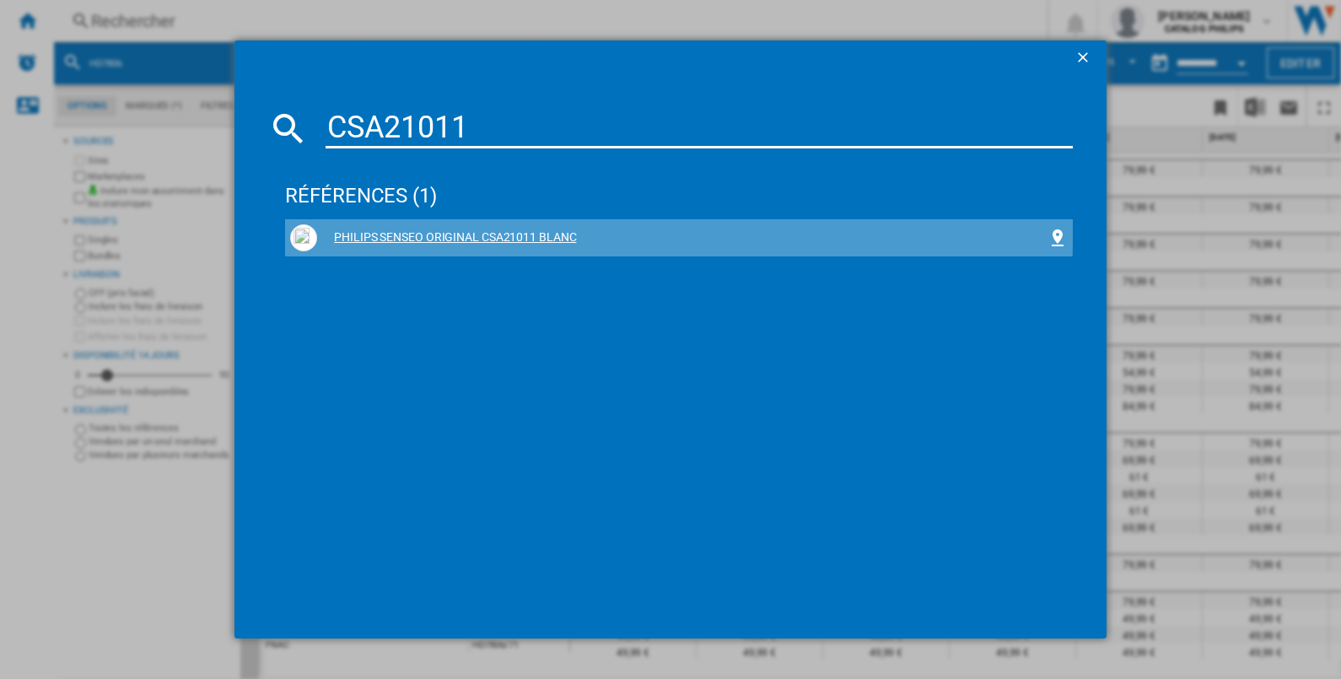
click at [388, 230] on div "PHILIPS SENSEO ORIGINAL CSA21011 BLANC" at bounding box center [682, 237] width 730 height 17
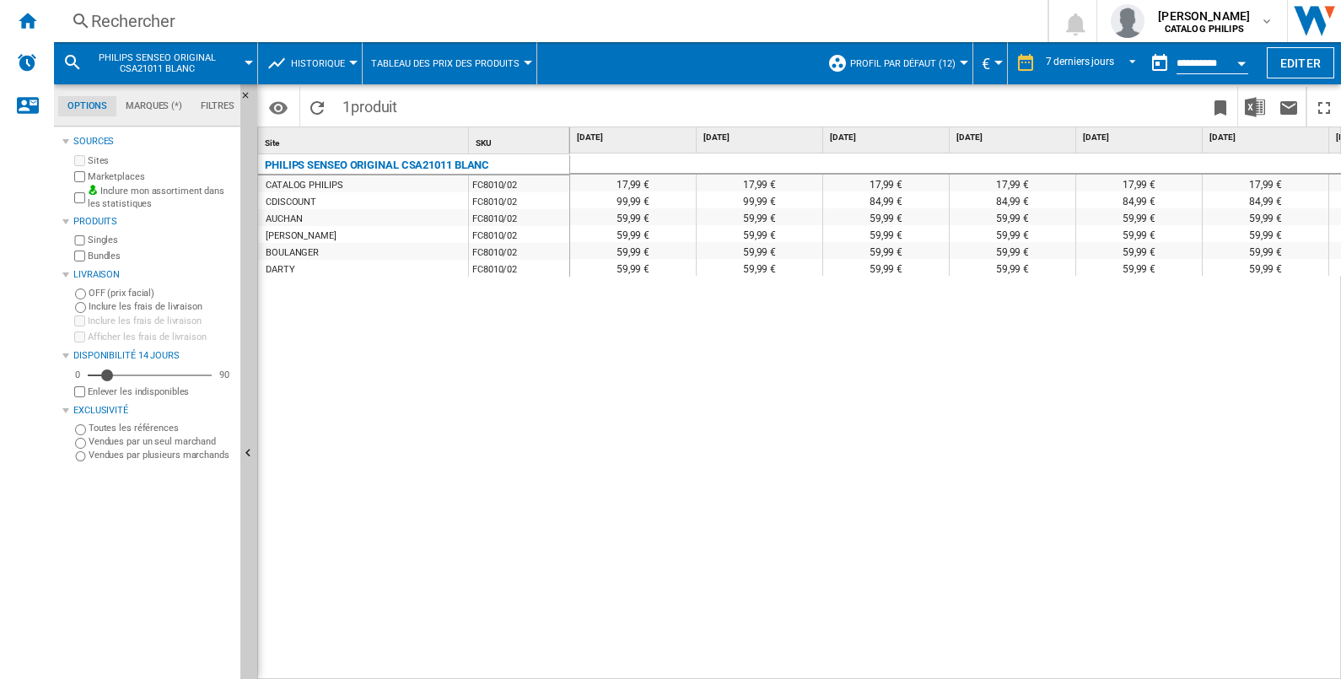
click at [407, 21] on div "Rechercher" at bounding box center [547, 21] width 913 height 24
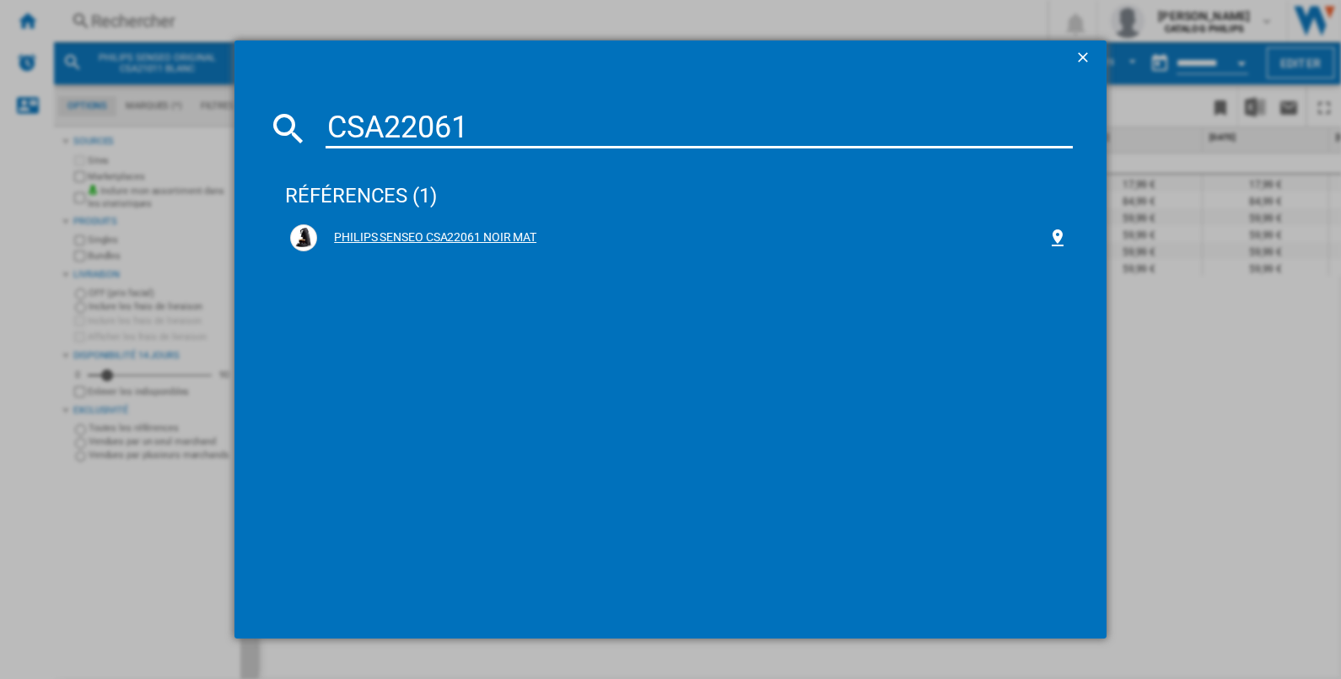
type input "CSA22061"
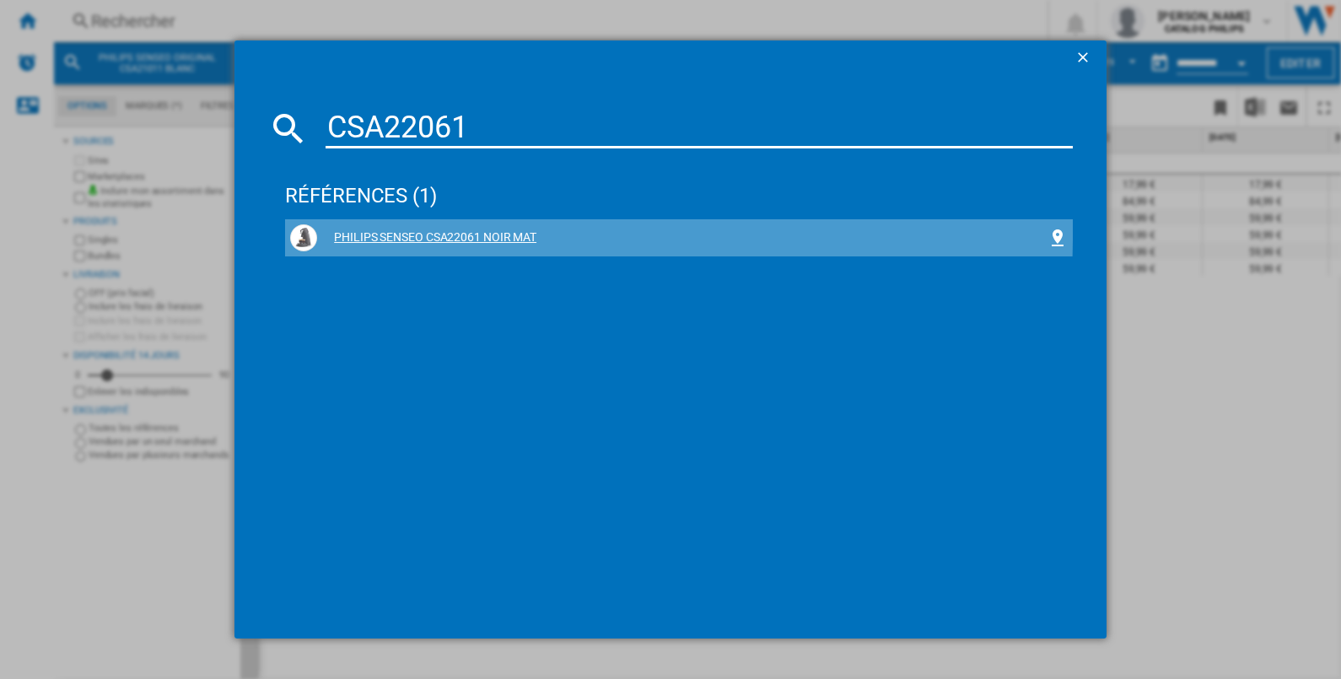
click at [415, 229] on div "PHILIPS SENSEO CSA22061 NOIR MAT" at bounding box center [682, 237] width 730 height 17
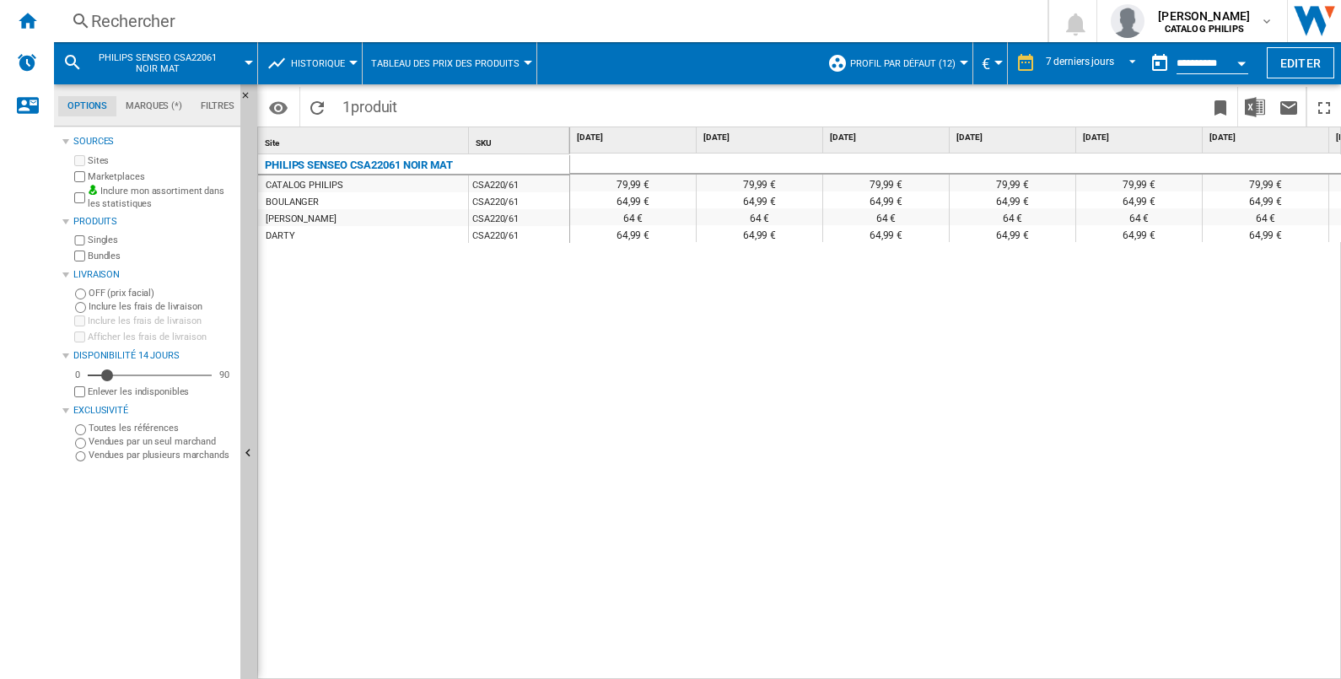
click at [807, 361] on div "79,99 € 79,99 € 79,99 € 79,99 € 79,99 € 79,99 € 79,99 € 79,99 € 64,99 € 64,99 €…" at bounding box center [956, 417] width 772 height 527
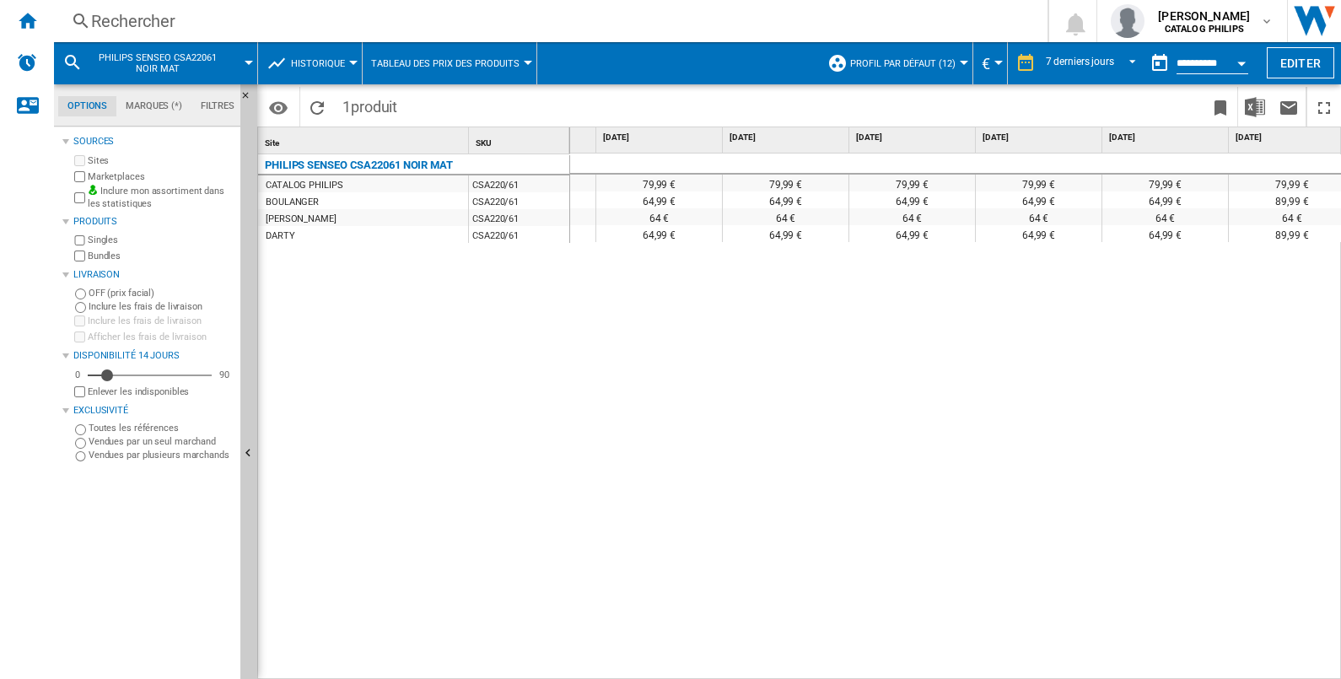
scroll to position [0, 240]
